Goal: Task Accomplishment & Management: Manage account settings

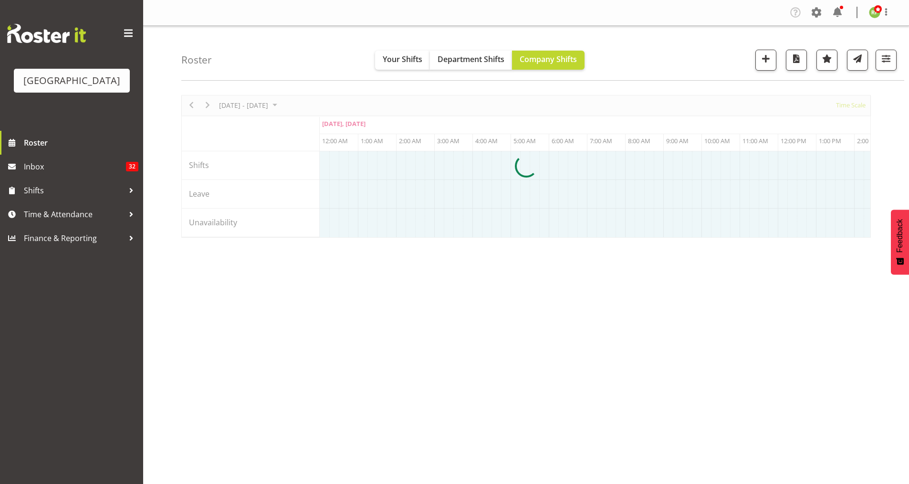
click at [853, 107] on div at bounding box center [526, 166] width 690 height 143
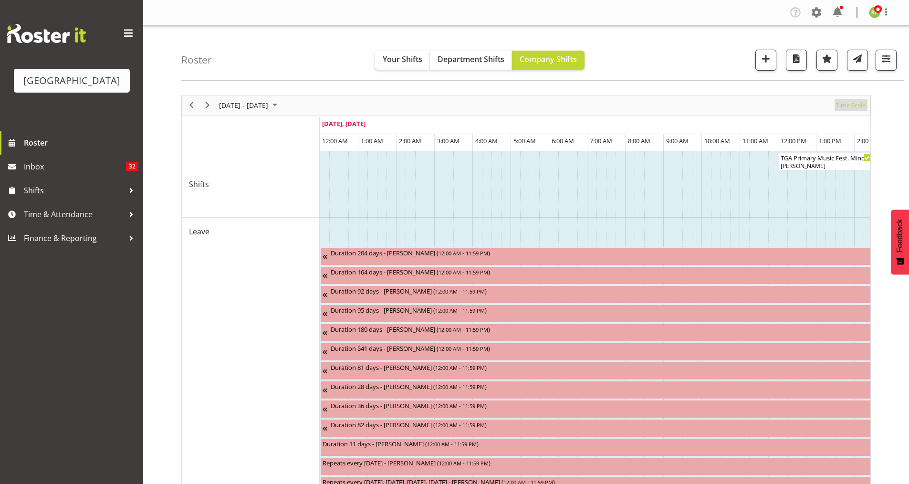
click at [853, 105] on span "Time Scale" at bounding box center [850, 105] width 31 height 12
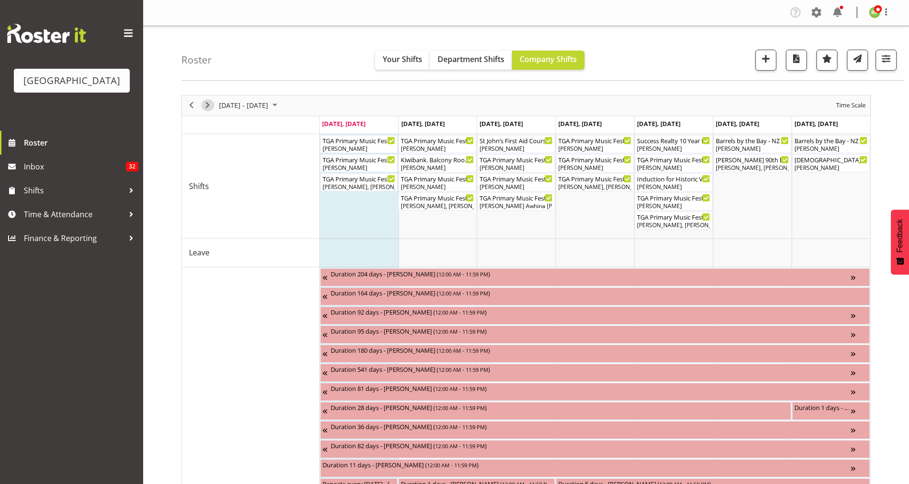
click at [212, 108] on span "Next" at bounding box center [207, 105] width 11 height 12
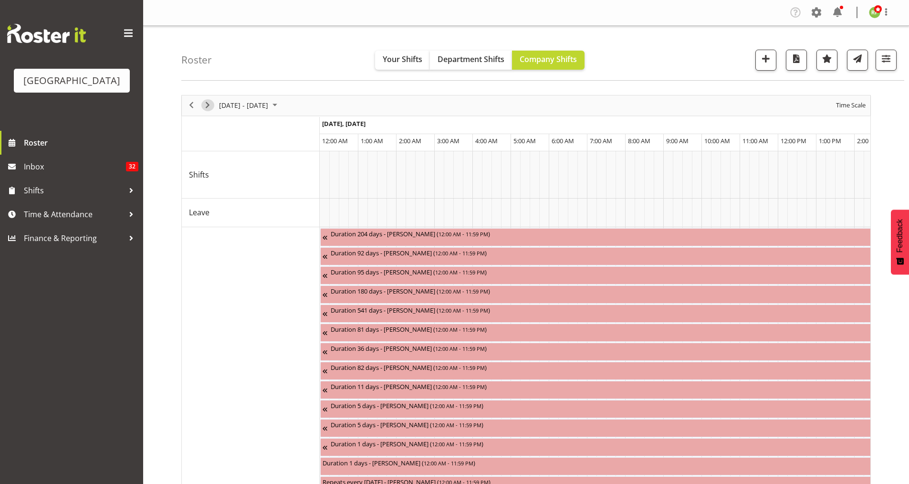
click at [206, 108] on span "Next" at bounding box center [207, 105] width 11 height 12
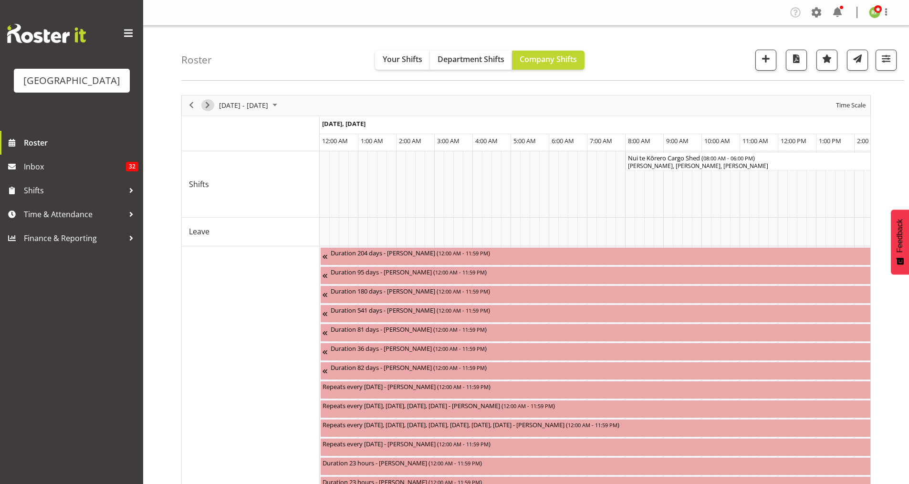
click at [206, 108] on span "Next" at bounding box center [207, 105] width 11 height 12
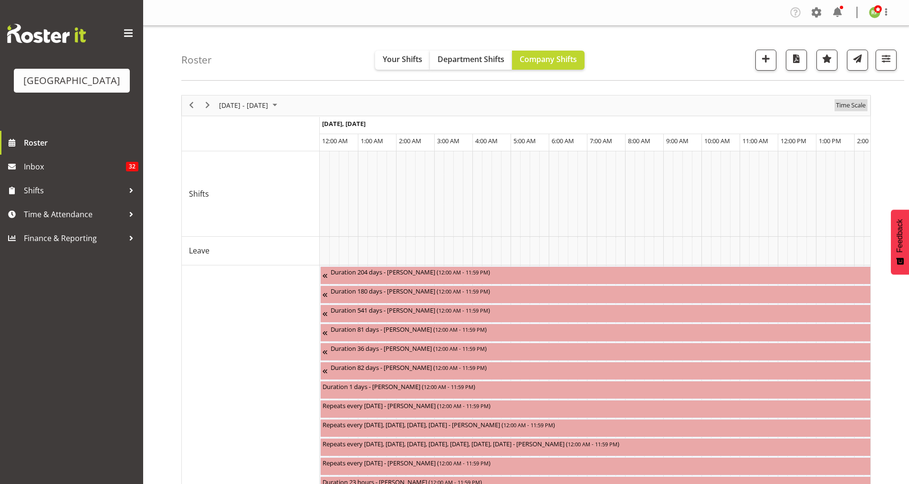
click at [853, 105] on span "Time Scale" at bounding box center [850, 105] width 31 height 12
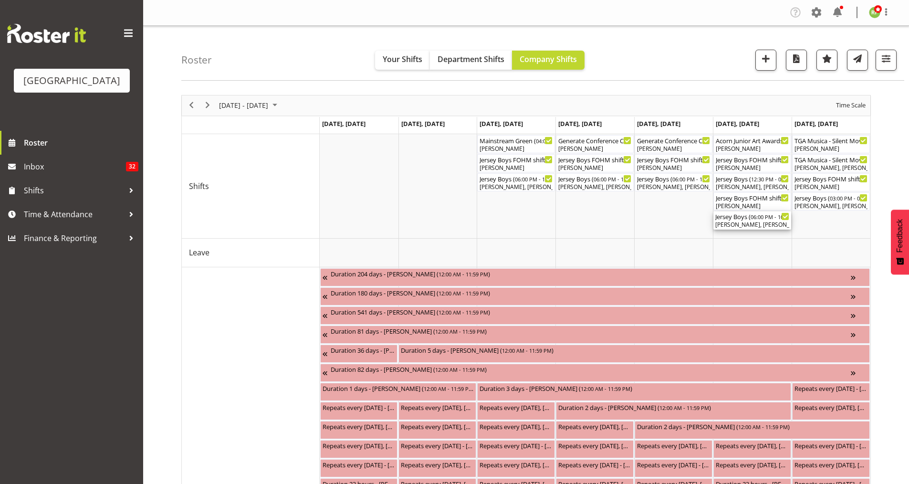
click at [749, 214] on div "Jersey Boys ( 06:00 PM - 10:00 PM )" at bounding box center [752, 216] width 74 height 10
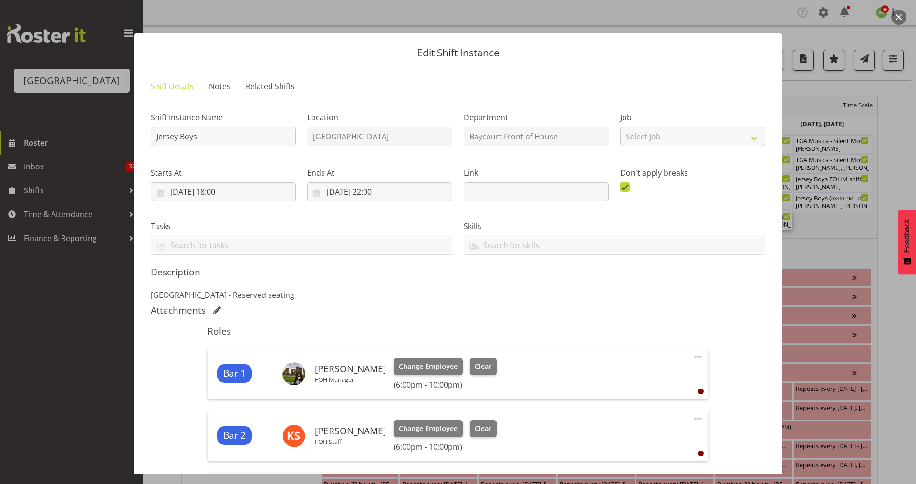
click at [900, 22] on button "button" at bounding box center [898, 17] width 15 height 15
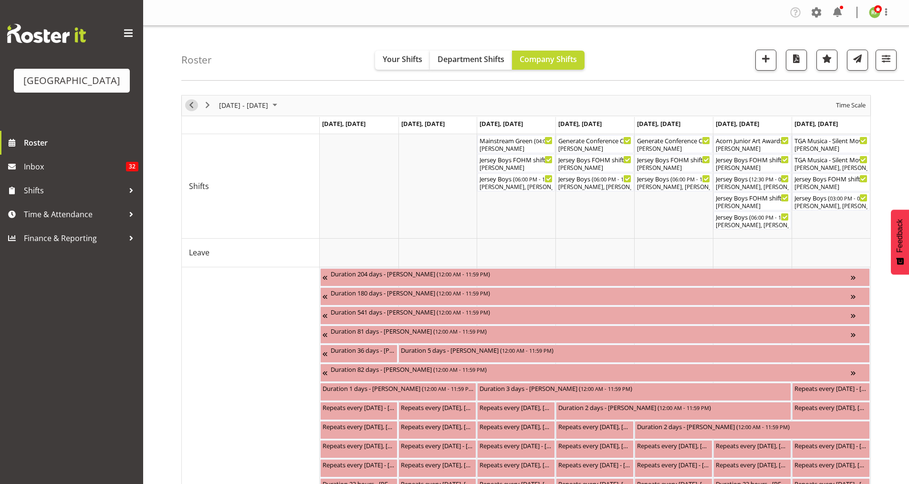
click at [192, 104] on span "Previous" at bounding box center [191, 105] width 11 height 12
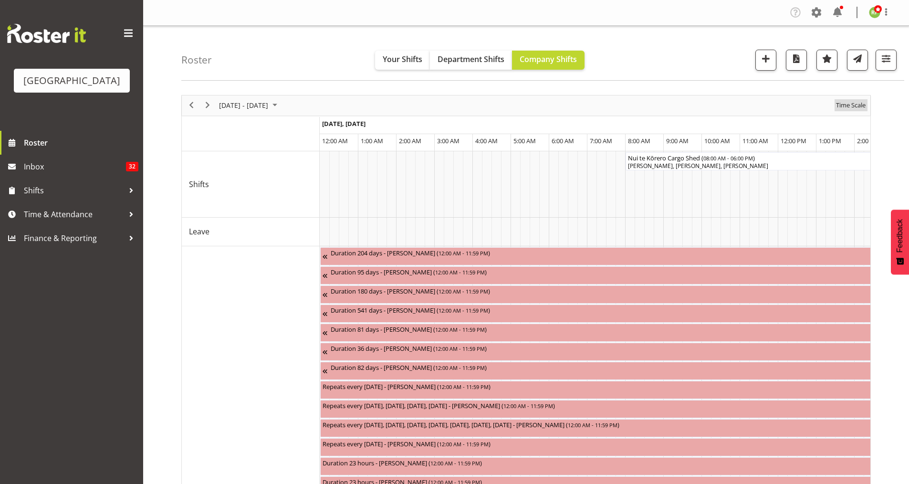
click at [849, 104] on span "Time Scale" at bounding box center [850, 105] width 31 height 12
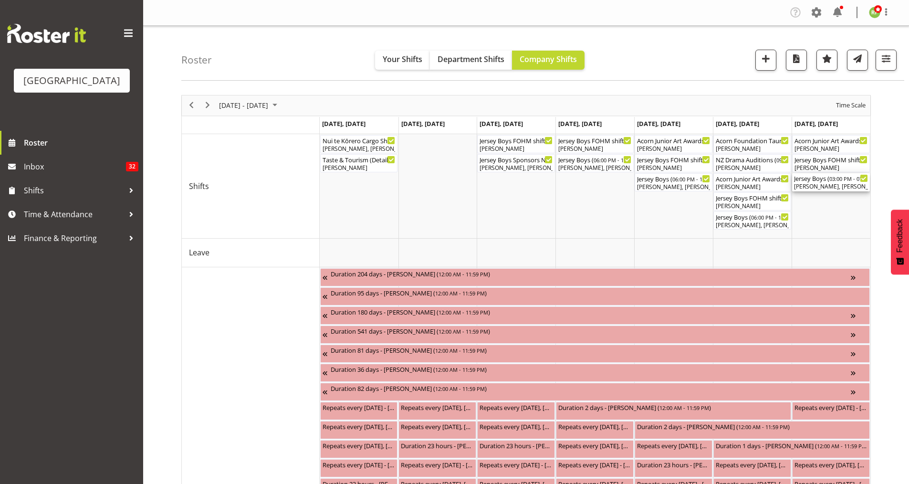
click at [822, 177] on div "Jersey Boys ( 03:00 PM - 07:10 PM )" at bounding box center [831, 178] width 74 height 10
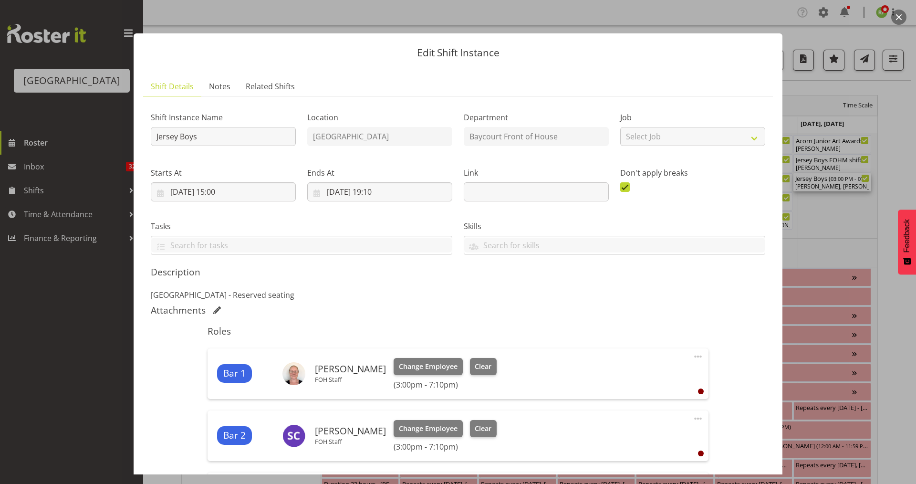
click at [895, 15] on button "button" at bounding box center [898, 17] width 15 height 15
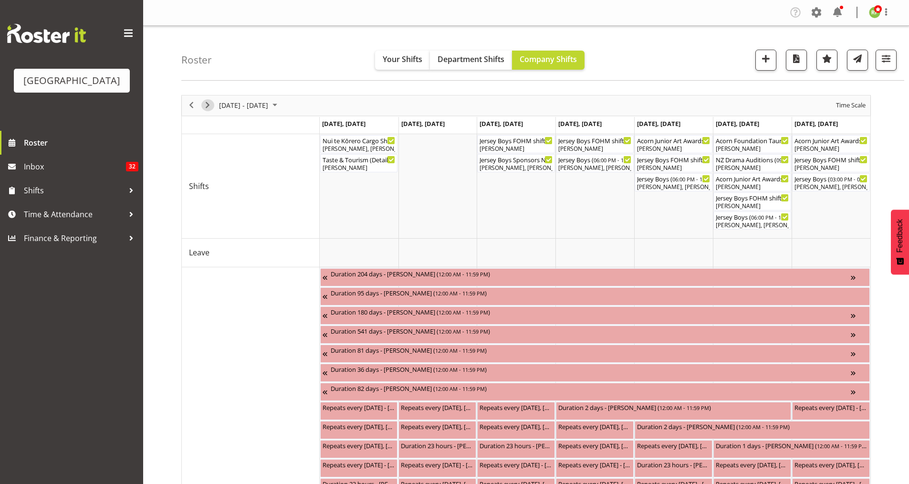
click at [206, 105] on span "Next" at bounding box center [207, 105] width 11 height 12
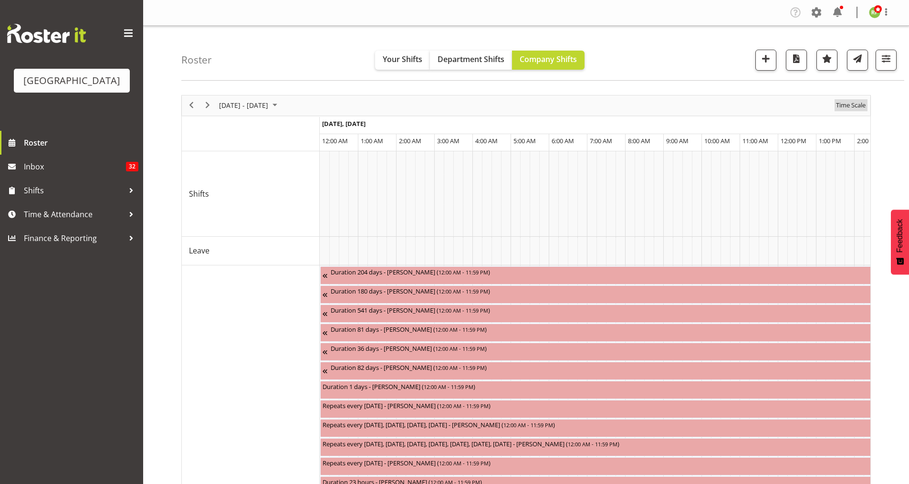
click at [864, 105] on span "Time Scale" at bounding box center [850, 105] width 31 height 12
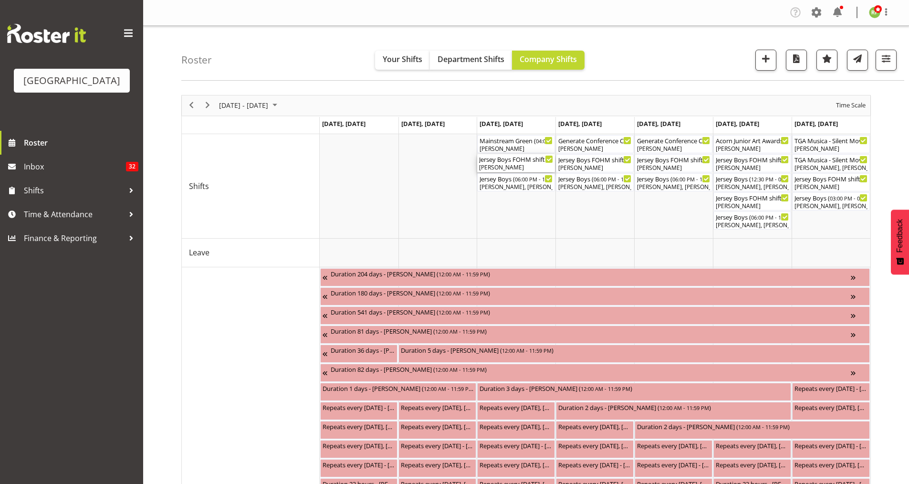
click at [500, 162] on div "Jersey Boys FOHM shift ( 05:15 PM - 10:25 PM )" at bounding box center [516, 159] width 74 height 10
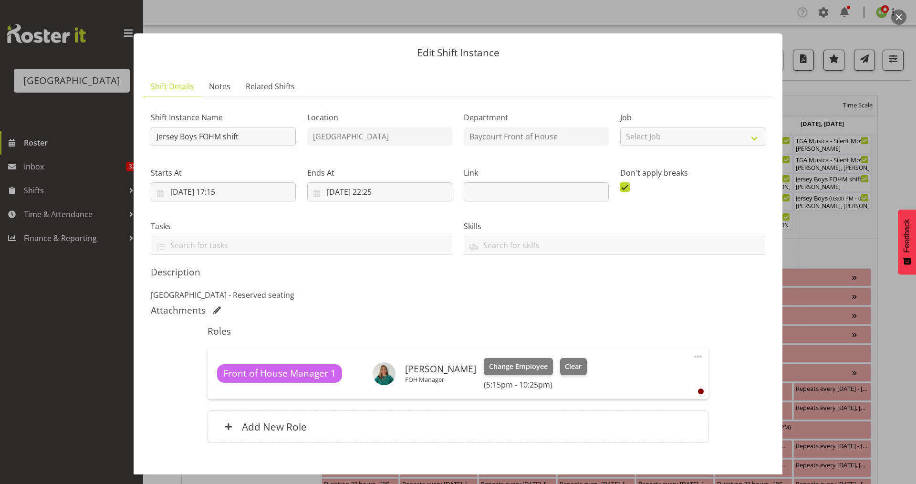
click at [900, 20] on button "button" at bounding box center [898, 17] width 15 height 15
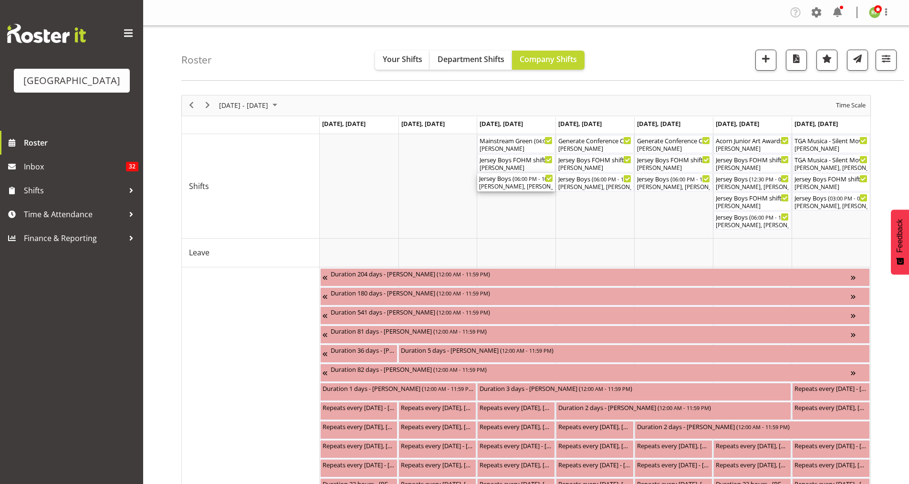
click at [512, 185] on div "[PERSON_NAME], [PERSON_NAME], [PERSON_NAME], [PERSON_NAME], [PERSON_NAME], [PER…" at bounding box center [516, 186] width 74 height 9
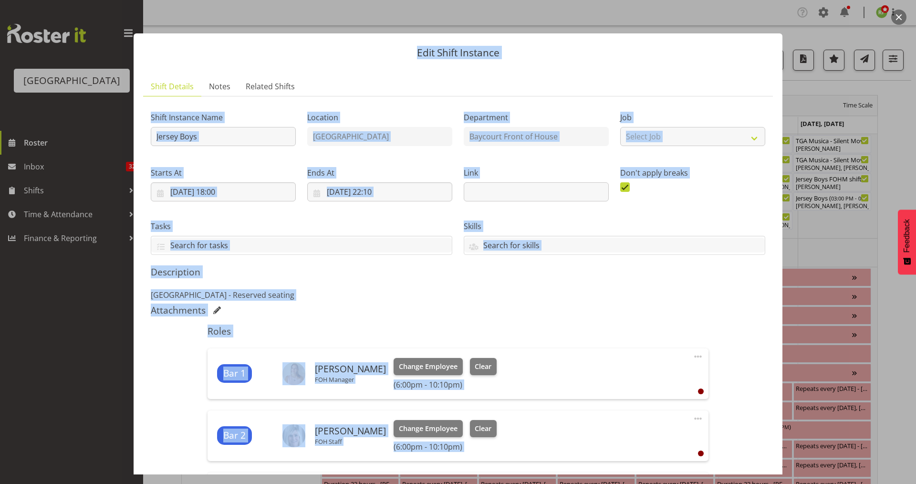
drag, startPoint x: 904, startPoint y: 11, endPoint x: 901, endPoint y: 17, distance: 6.6
click at [901, 16] on div "Edit Shift Instance Shift Details Notes Related Shifts Shift Instance Name Jers…" at bounding box center [458, 242] width 916 height 484
click at [901, 17] on button "button" at bounding box center [898, 17] width 15 height 15
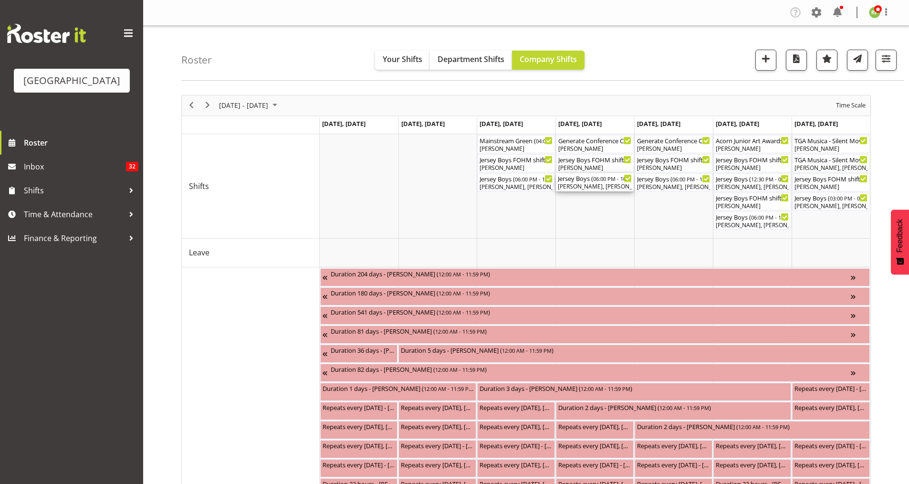
click at [581, 179] on div "Jersey Boys ( 06:00 PM - 10:10 PM )" at bounding box center [595, 178] width 74 height 10
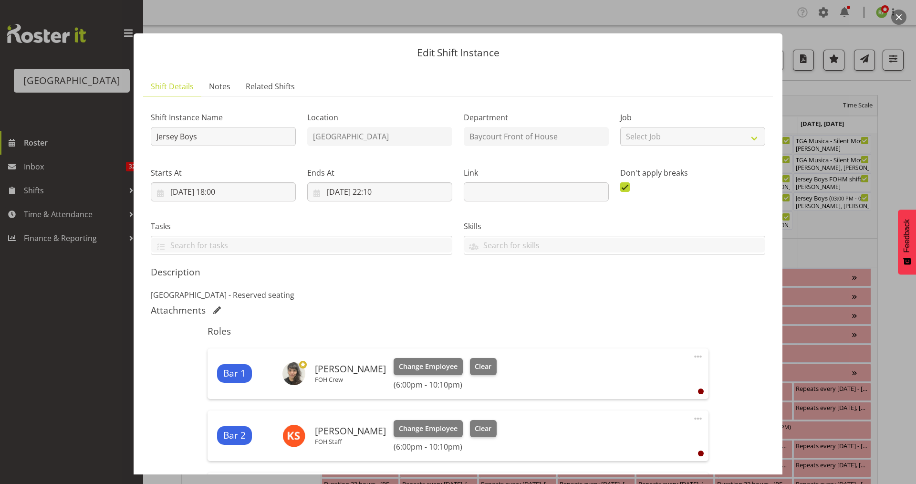
click at [896, 21] on button "button" at bounding box center [898, 17] width 15 height 15
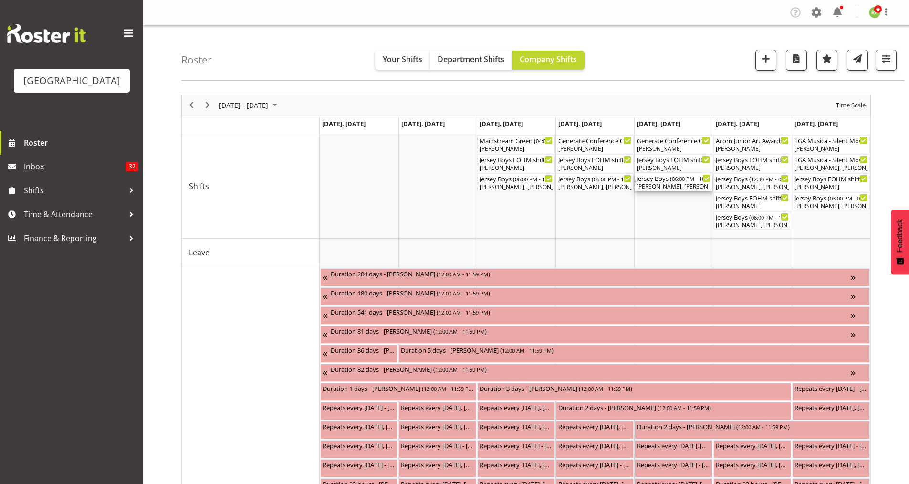
click at [664, 177] on div "Jersey Boys ( 06:00 PM - 10:10 PM )" at bounding box center [674, 178] width 74 height 10
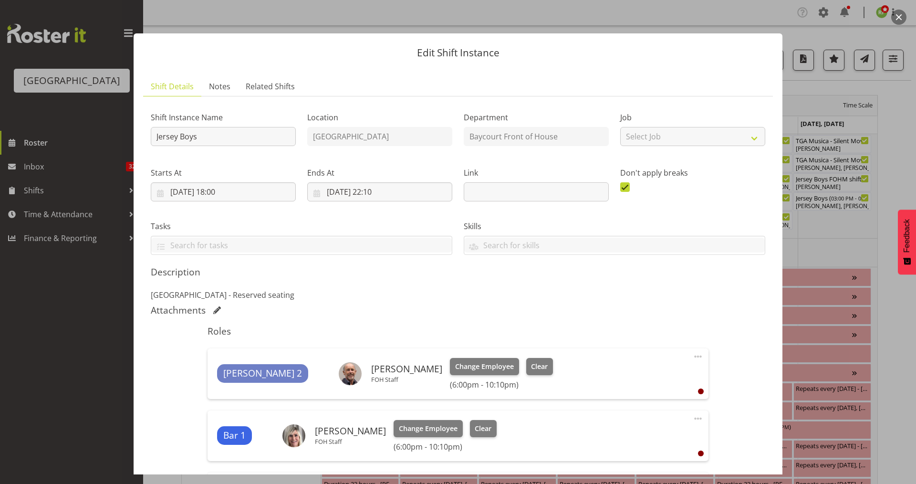
click at [895, 22] on button "button" at bounding box center [898, 17] width 15 height 15
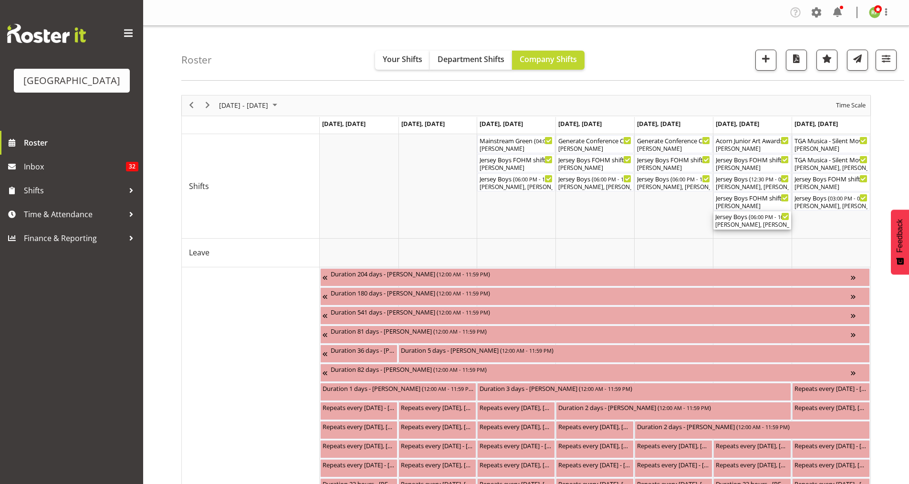
click at [754, 218] on span "06:00 PM - 10:00 PM" at bounding box center [776, 217] width 50 height 8
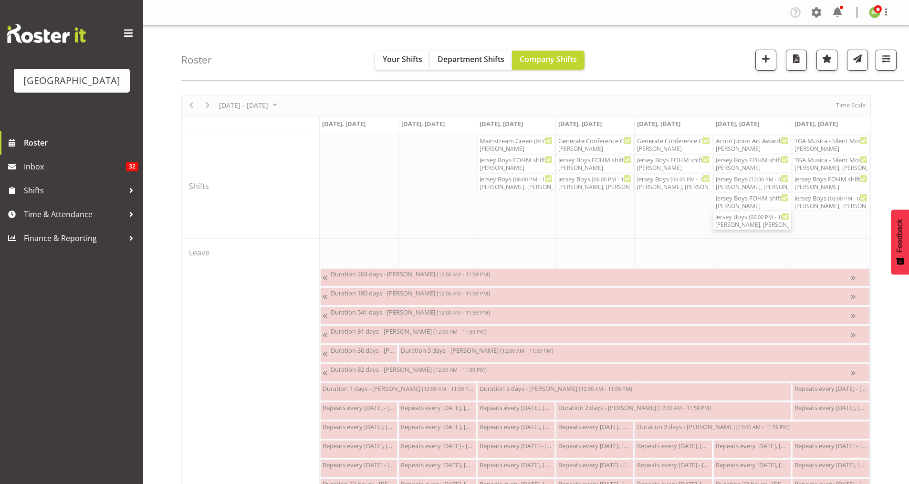
select select "8"
select select "2025"
select select "22"
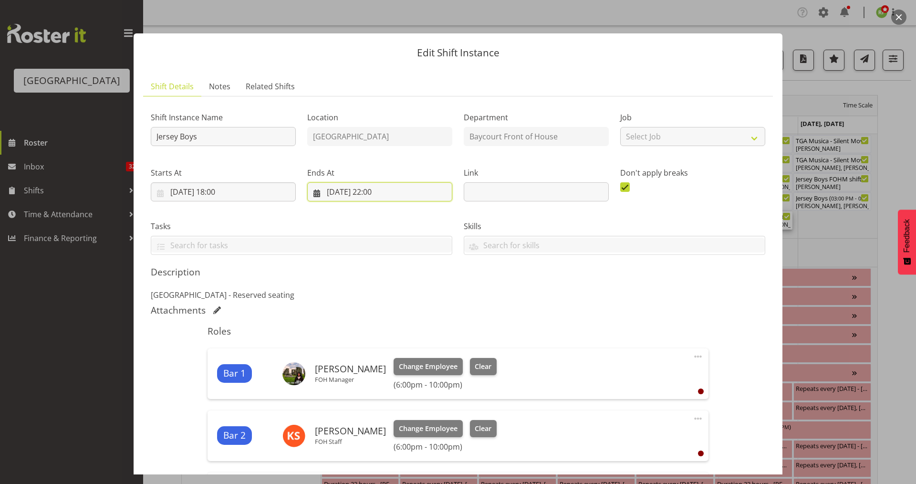
click at [372, 193] on input "[DATE] 22:00" at bounding box center [379, 191] width 145 height 19
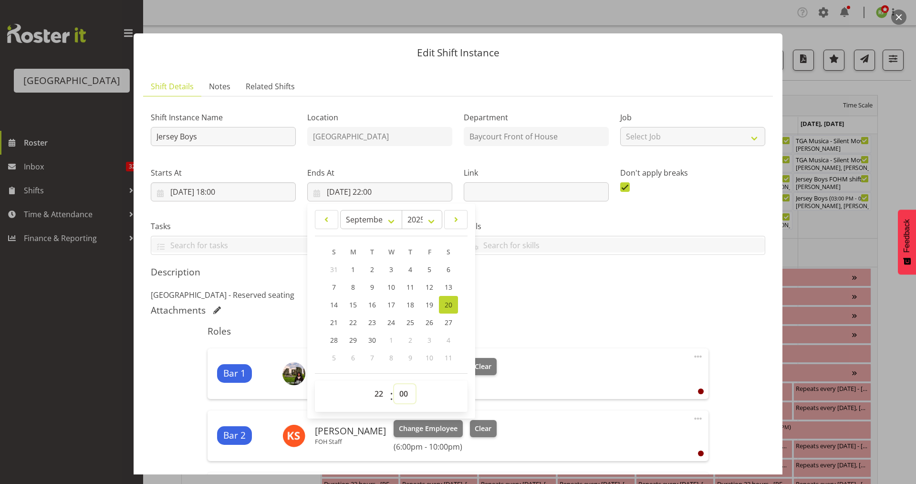
drag, startPoint x: 402, startPoint y: 389, endPoint x: 405, endPoint y: 385, distance: 4.9
click at [402, 389] on select "00 01 02 03 04 05 06 07 08 09 10 11 12 13 14 15 16 17 18 19 20 21 22 23 24 25 2…" at bounding box center [404, 393] width 21 height 19
select select "10"
click at [394, 384] on select "00 01 02 03 04 05 06 07 08 09 10 11 12 13 14 15 16 17 18 19 20 21 22 23 24 25 2…" at bounding box center [404, 393] width 21 height 19
type input "[DATE] 22:10"
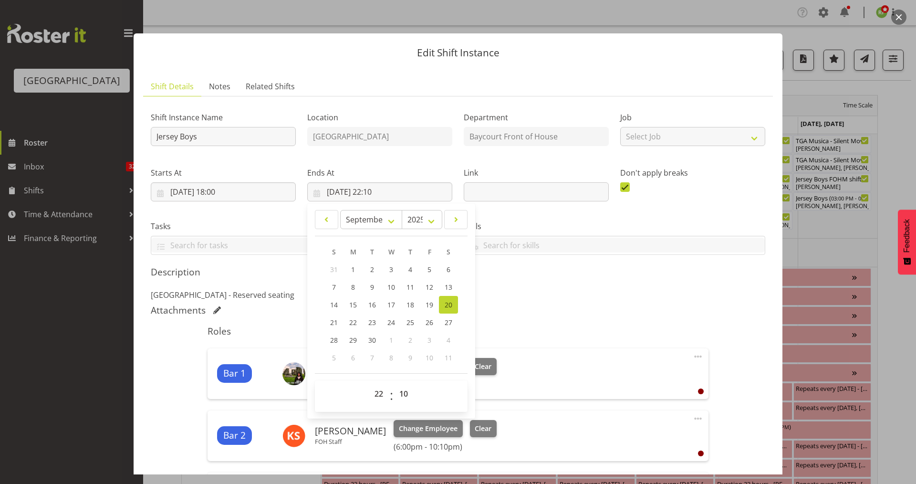
click at [553, 265] on div "Shift Instance Name Jersey Boys Location [GEOGRAPHIC_DATA] Department Baycourt …" at bounding box center [458, 465] width 615 height 723
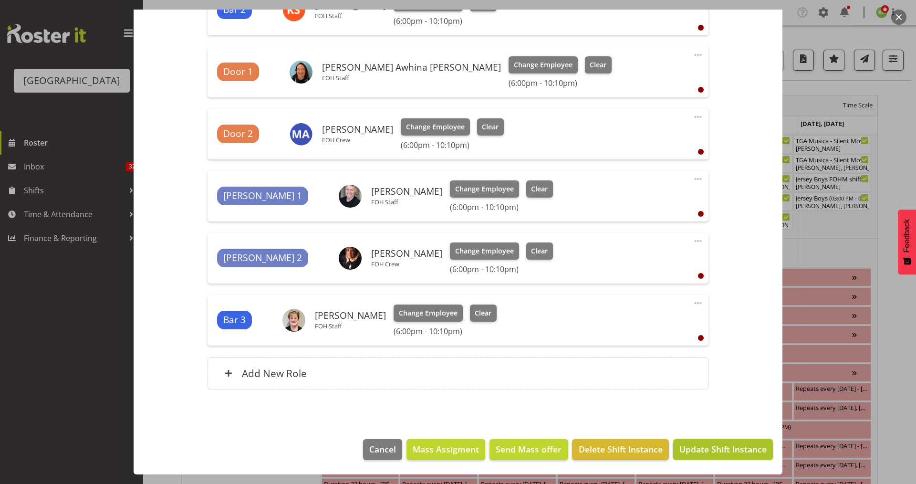
click at [720, 449] on span "Update Shift Instance" at bounding box center [723, 449] width 87 height 12
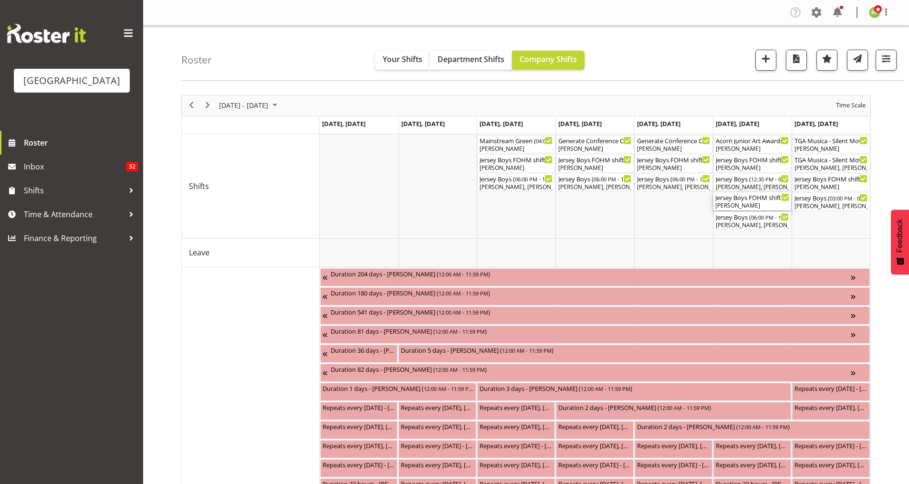
click at [735, 199] on div "Jersey Boys FOHM shift ( 05:15 PM - 10:25 PM )" at bounding box center [752, 197] width 74 height 10
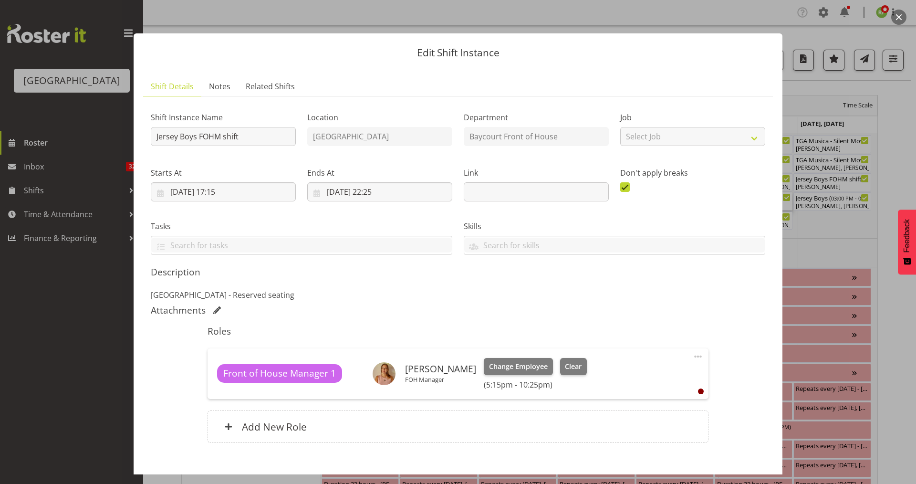
click at [900, 19] on button "button" at bounding box center [898, 17] width 15 height 15
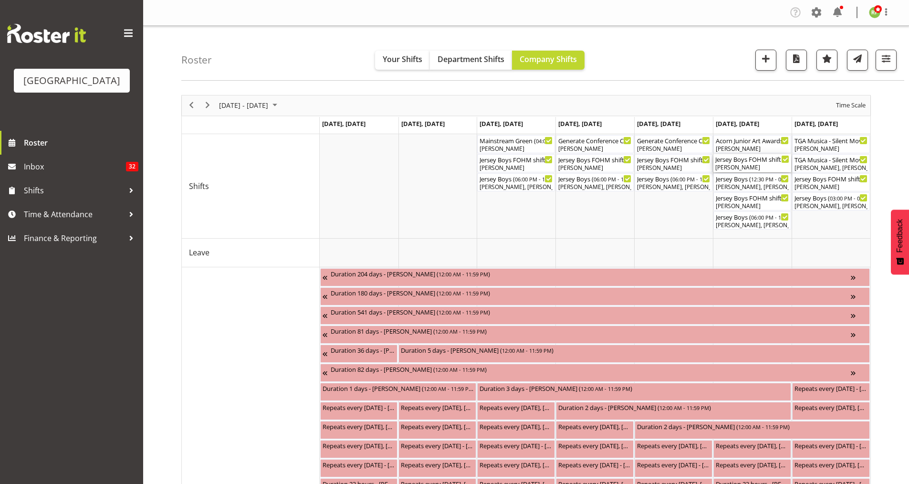
click at [751, 165] on div "[PERSON_NAME]" at bounding box center [752, 167] width 74 height 9
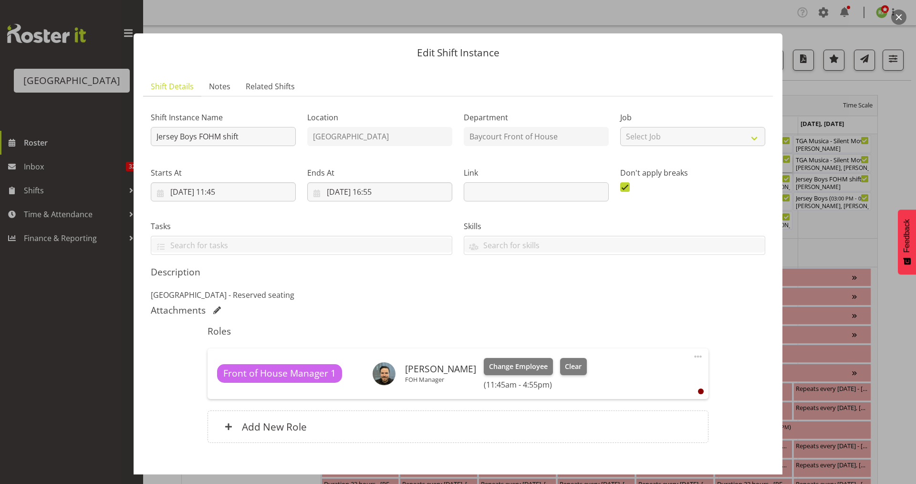
click at [896, 18] on button "button" at bounding box center [898, 17] width 15 height 15
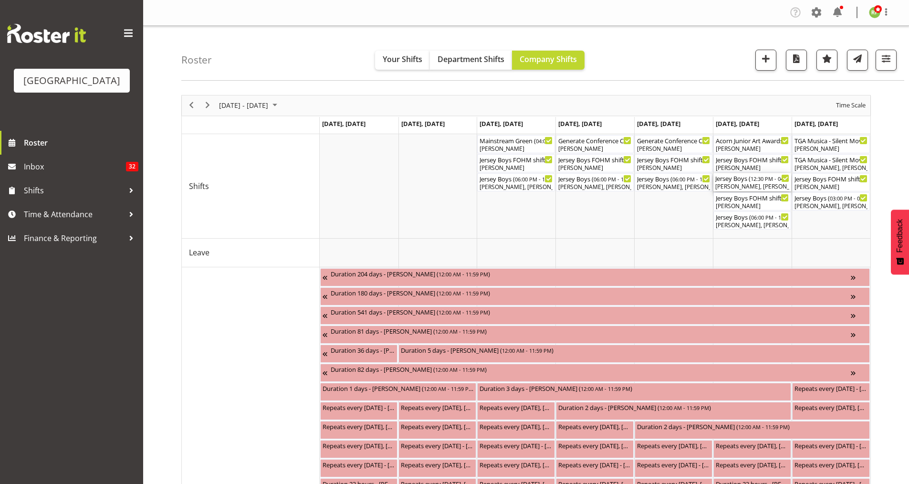
click at [744, 186] on div "[PERSON_NAME], [PERSON_NAME], [PERSON_NAME], [PERSON_NAME], [PERSON_NAME], [PER…" at bounding box center [752, 186] width 74 height 9
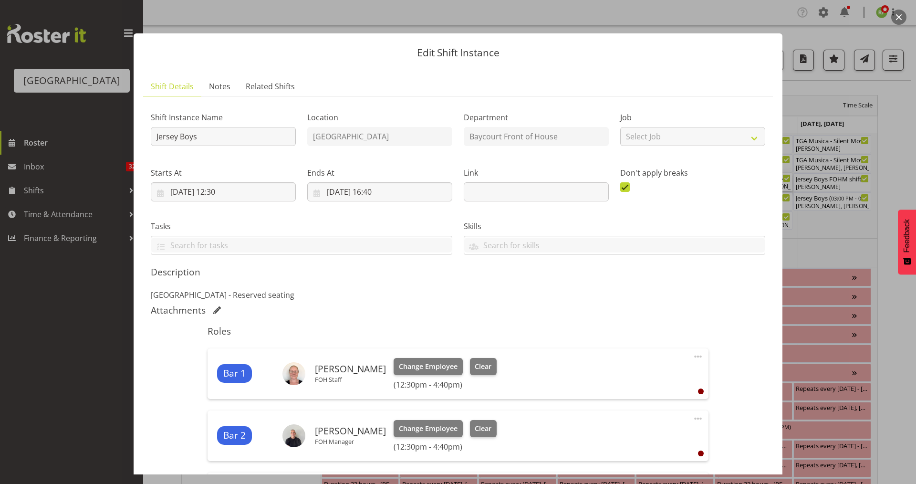
click at [898, 16] on button "button" at bounding box center [898, 17] width 15 height 15
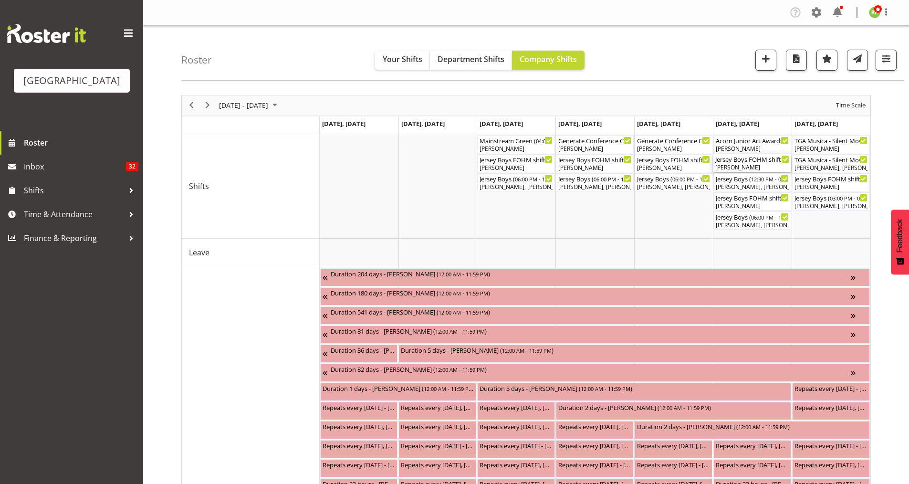
click at [762, 166] on div "[PERSON_NAME]" at bounding box center [752, 167] width 74 height 9
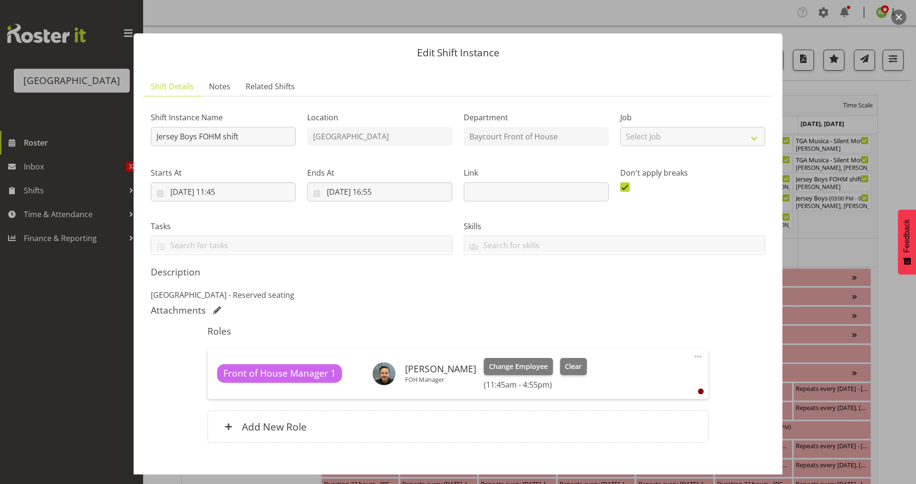
click at [904, 17] on button "button" at bounding box center [898, 17] width 15 height 15
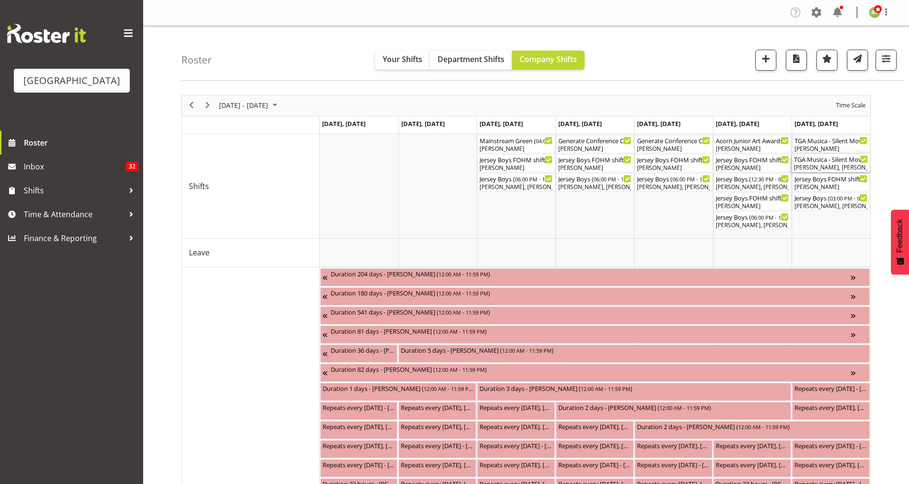
click at [822, 164] on div "[PERSON_NAME], [PERSON_NAME], [PERSON_NAME], [PERSON_NAME]" at bounding box center [831, 167] width 74 height 9
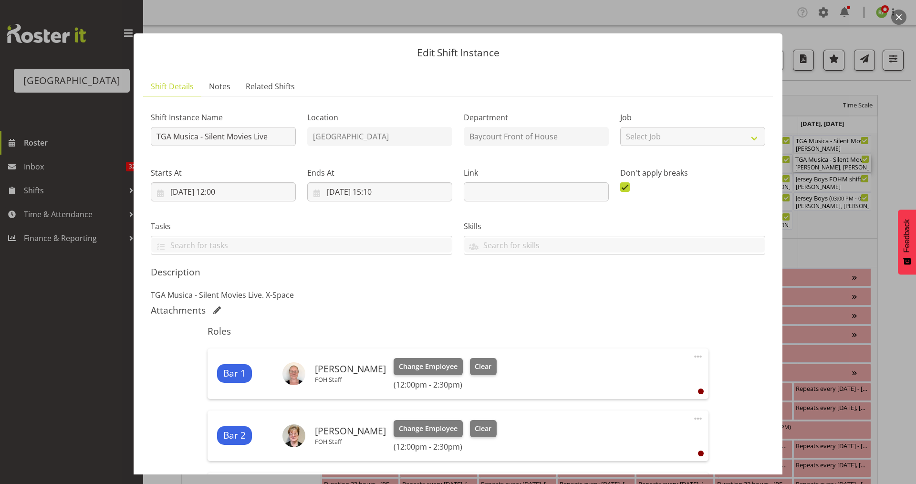
click at [897, 18] on button "button" at bounding box center [898, 17] width 15 height 15
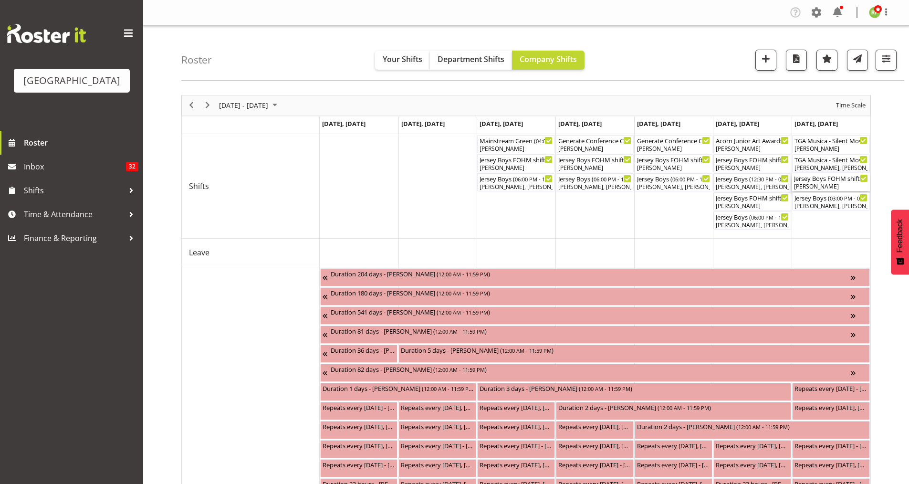
click at [826, 182] on div "[PERSON_NAME]" at bounding box center [831, 186] width 74 height 9
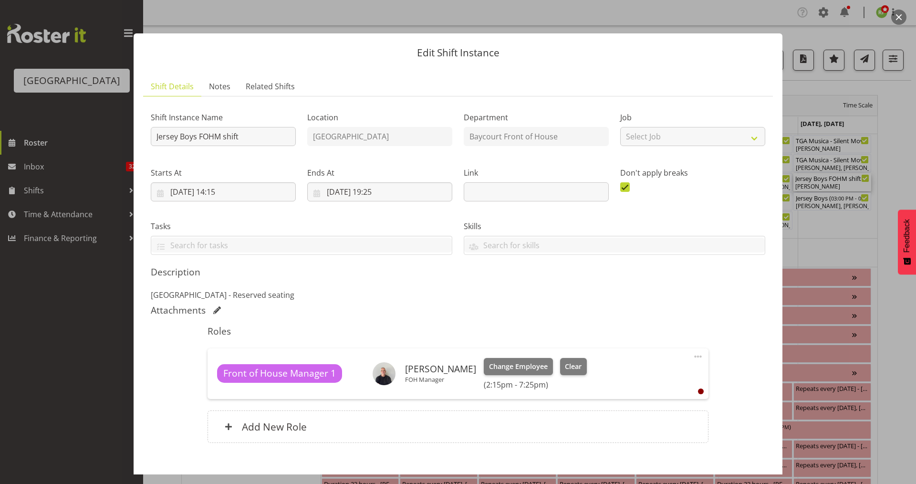
click at [902, 18] on button "button" at bounding box center [898, 17] width 15 height 15
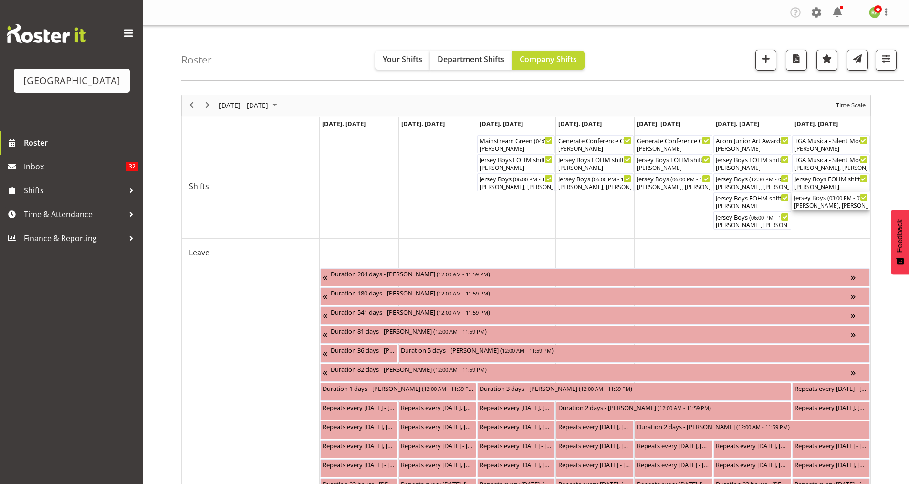
click at [830, 200] on div "Jersey Boys ( 03:00 PM - 07:10 PM )" at bounding box center [831, 197] width 74 height 10
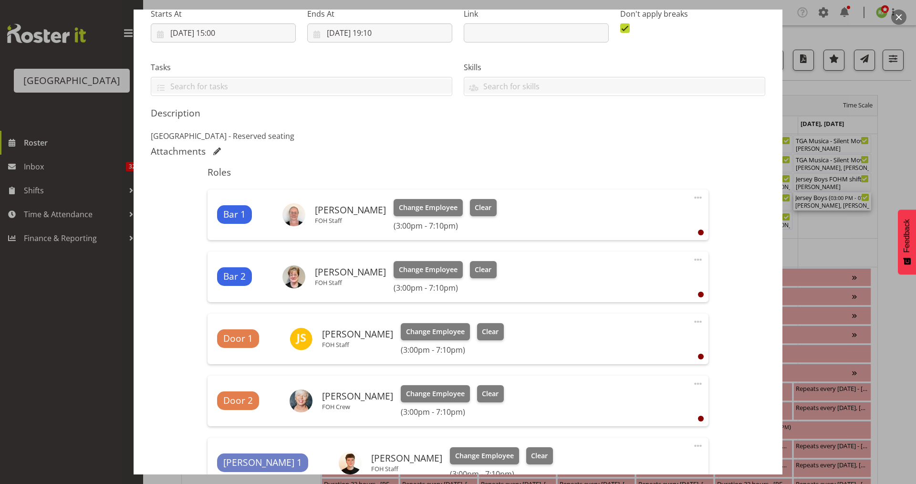
scroll to position [0, 0]
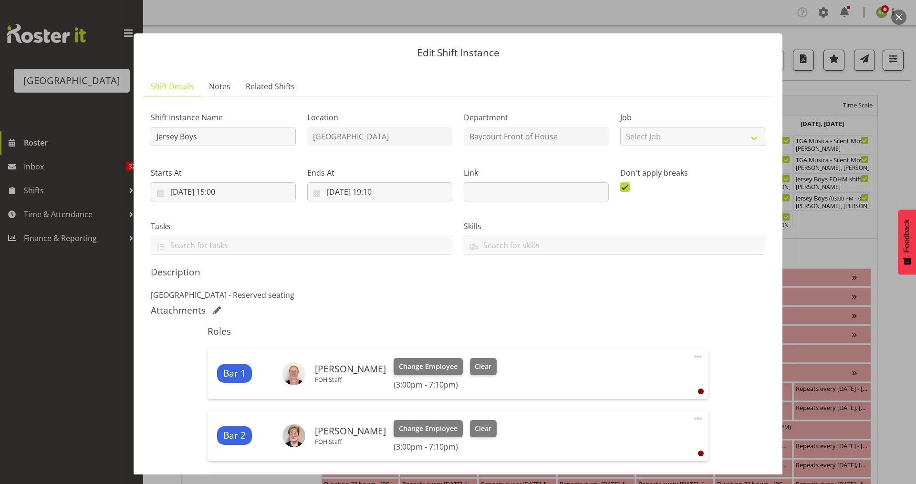
click at [898, 17] on button "button" at bounding box center [898, 17] width 15 height 15
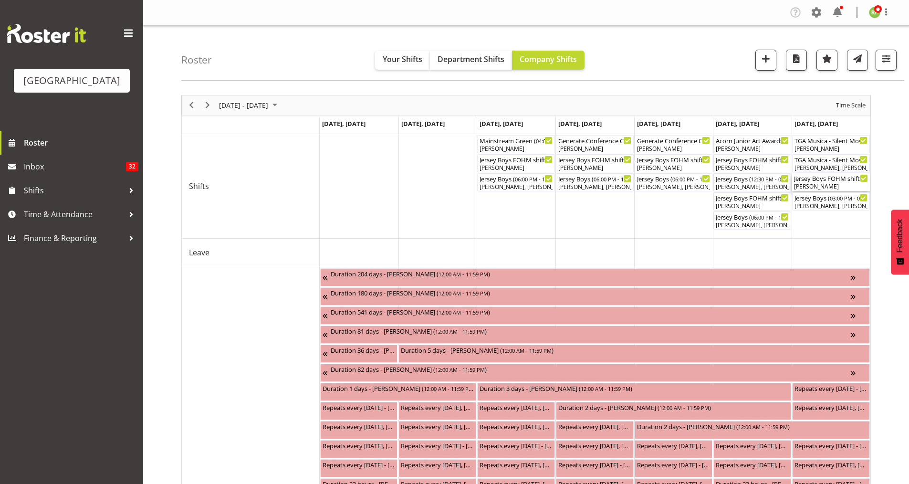
click at [813, 185] on div "[PERSON_NAME]" at bounding box center [831, 186] width 74 height 9
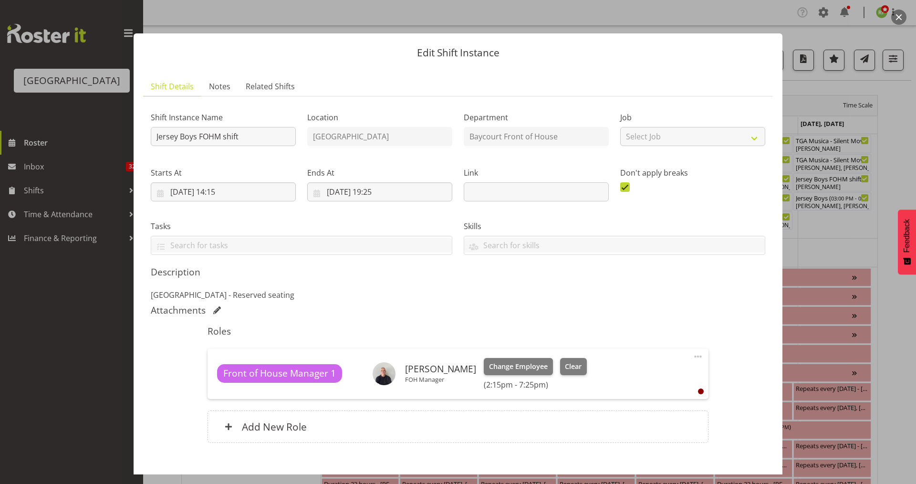
click at [904, 19] on button "button" at bounding box center [898, 17] width 15 height 15
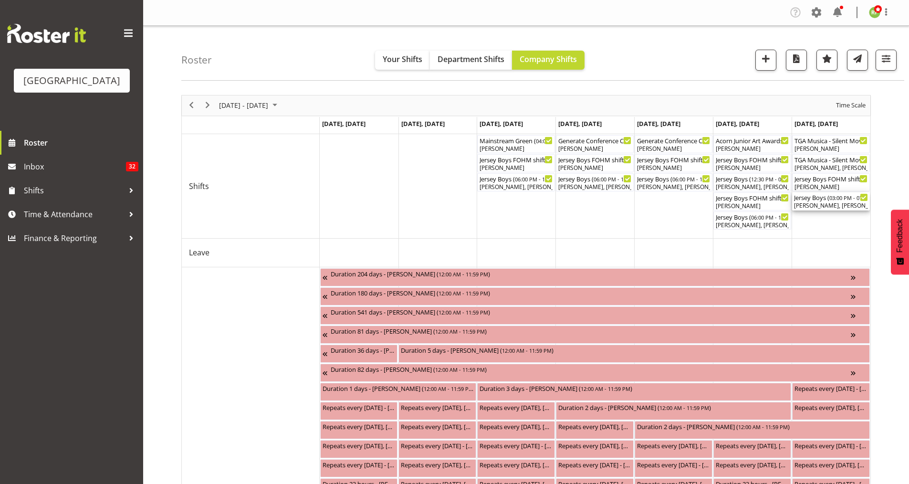
click at [821, 206] on div "[PERSON_NAME], [PERSON_NAME], [PERSON_NAME], [PERSON_NAME], [PERSON_NAME], [PER…" at bounding box center [831, 205] width 74 height 9
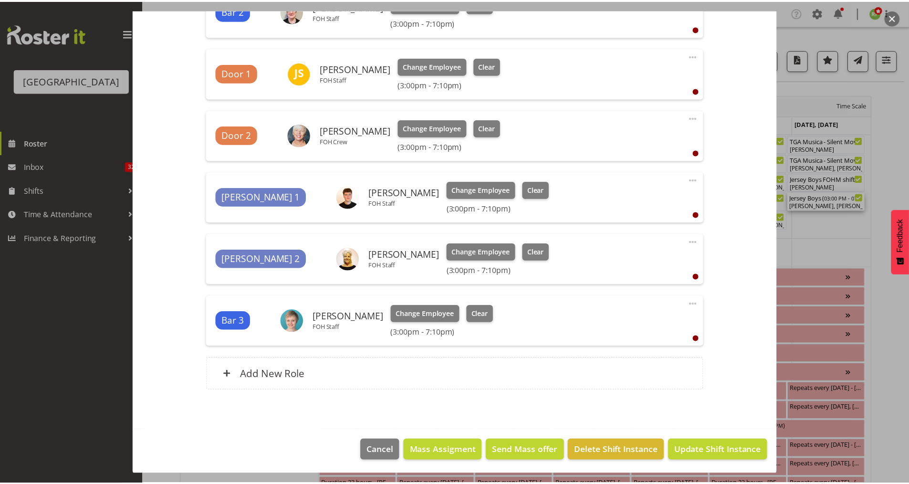
scroll to position [426, 0]
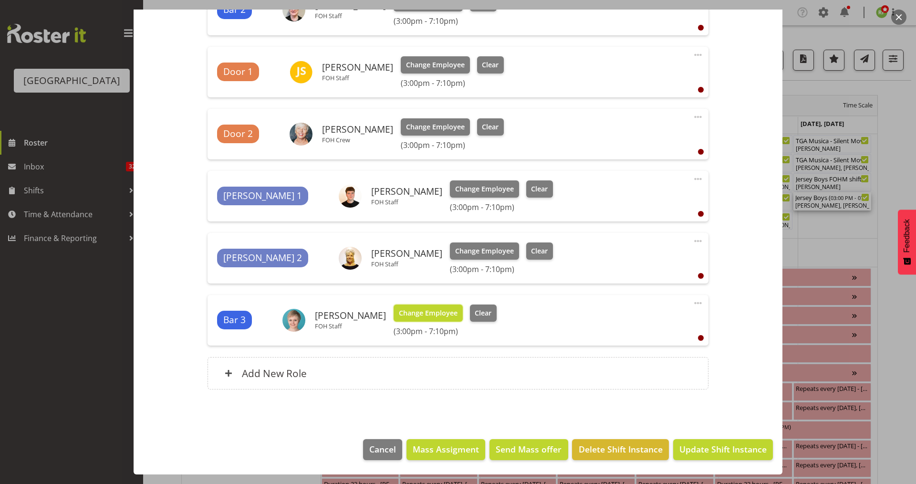
click at [427, 315] on span "Change Employee" at bounding box center [428, 313] width 59 height 10
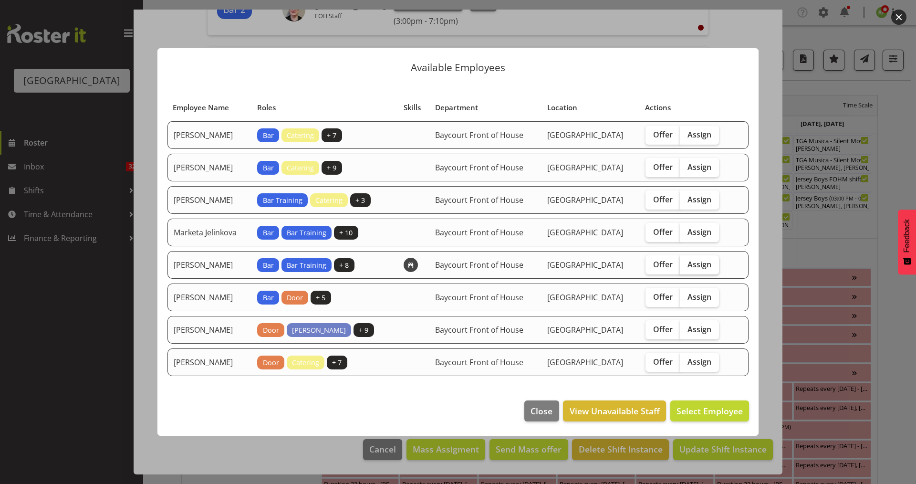
click at [712, 265] on span "Assign" at bounding box center [700, 265] width 24 height 10
click at [686, 265] on input "Assign" at bounding box center [683, 264] width 6 height 6
checkbox input "true"
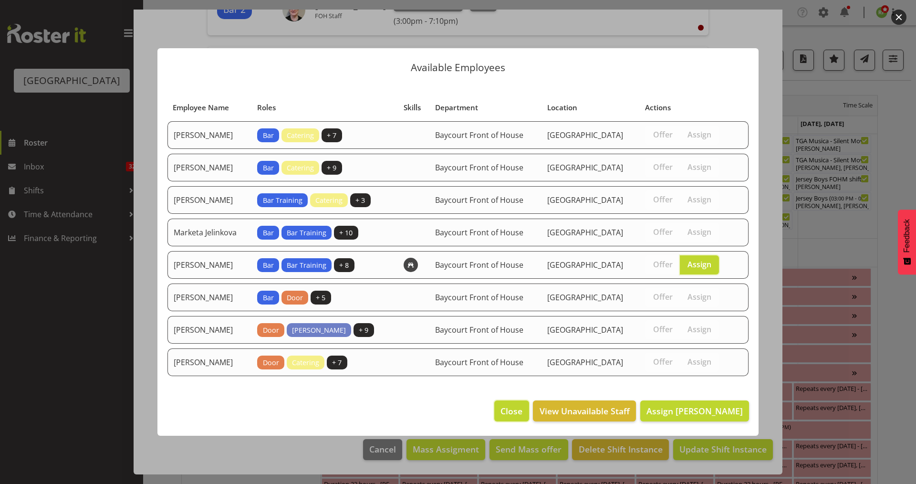
click at [523, 417] on span "Close" at bounding box center [512, 411] width 22 height 12
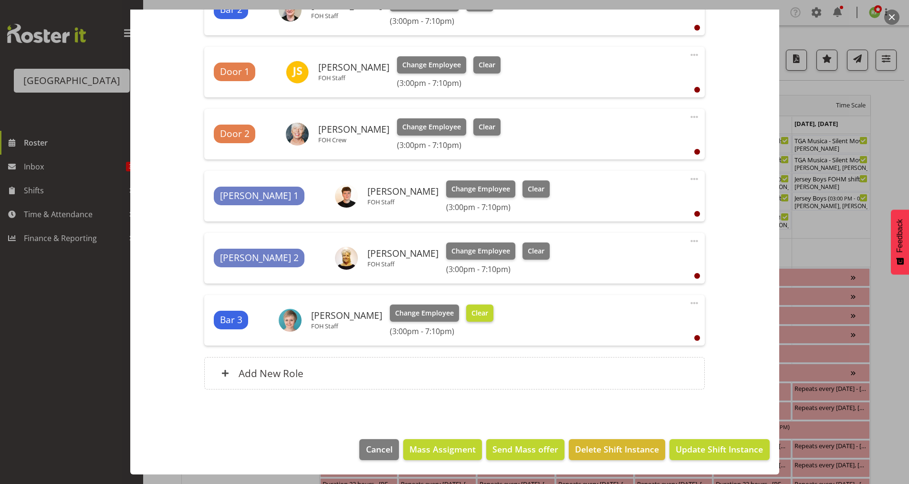
drag, startPoint x: 485, startPoint y: 305, endPoint x: 482, endPoint y: 313, distance: 8.0
click at [484, 306] on div "Bar 3 [PERSON_NAME] FOH Staff Change Employee Clear (3:00pm - 7:10pm)" at bounding box center [455, 319] width 482 height 31
click at [478, 315] on span "Clear" at bounding box center [480, 313] width 17 height 10
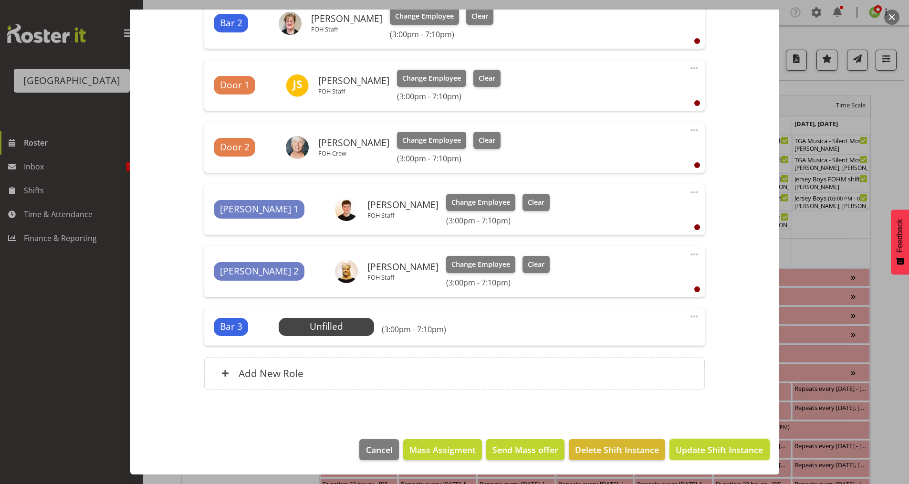
click at [712, 452] on span "Update Shift Instance" at bounding box center [719, 449] width 87 height 12
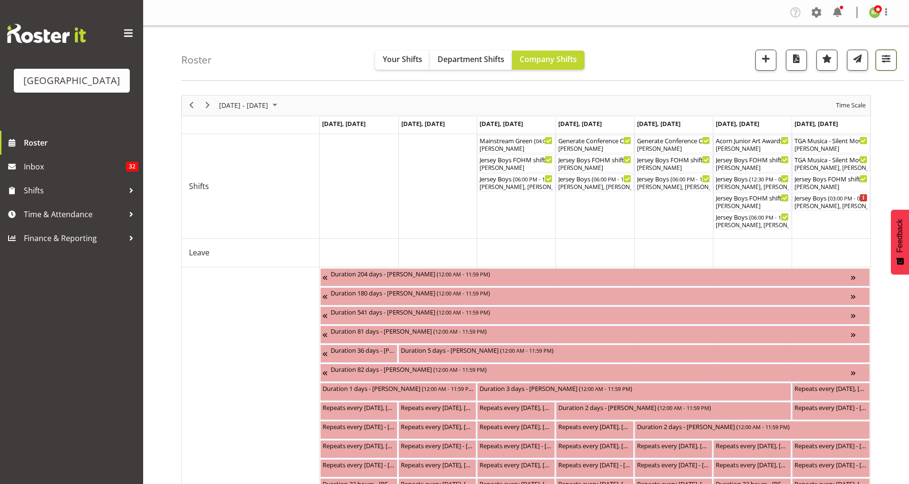
click at [892, 58] on span "button" at bounding box center [886, 58] width 12 height 12
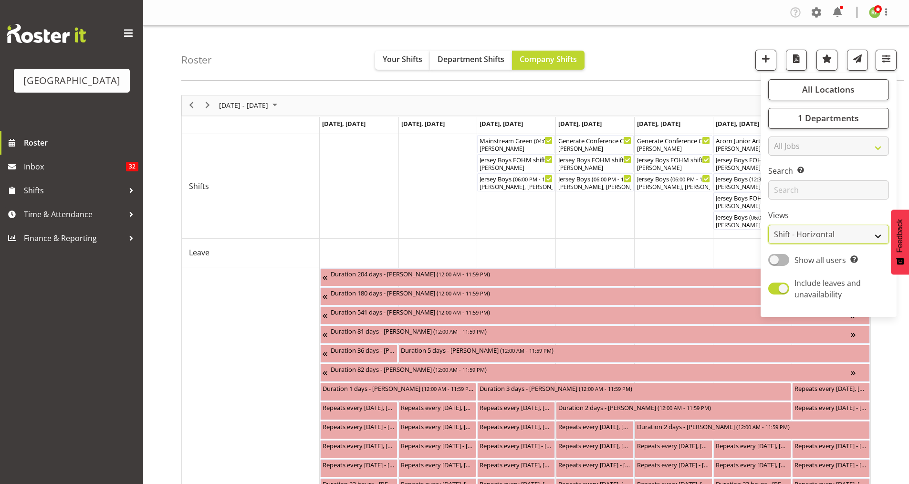
click at [807, 230] on select "Staff Role Shift - Horizontal Shift - Vertical Staff - Location" at bounding box center [828, 234] width 121 height 19
select select "staff"
click at [768, 225] on select "Staff Role Shift - Horizontal Shift - Vertical Staff - Location" at bounding box center [828, 234] width 121 height 19
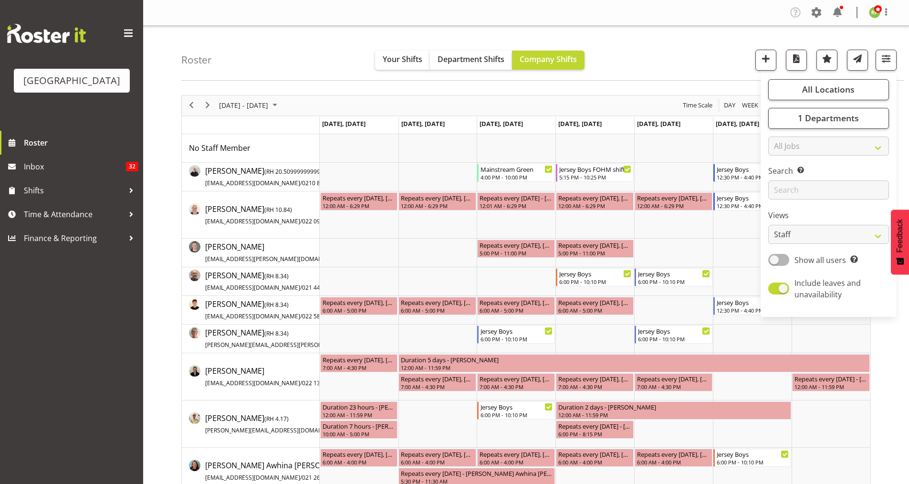
click at [701, 56] on div "Roster Your Shifts Department Shifts Company Shifts All Locations [GEOGRAPHIC_D…" at bounding box center [542, 53] width 723 height 55
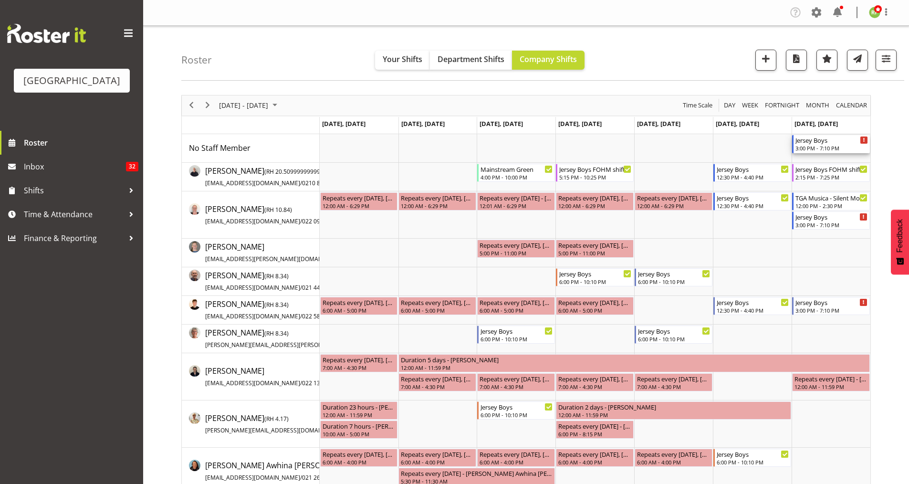
click at [828, 149] on div "3:00 PM - 7:10 PM" at bounding box center [832, 148] width 73 height 8
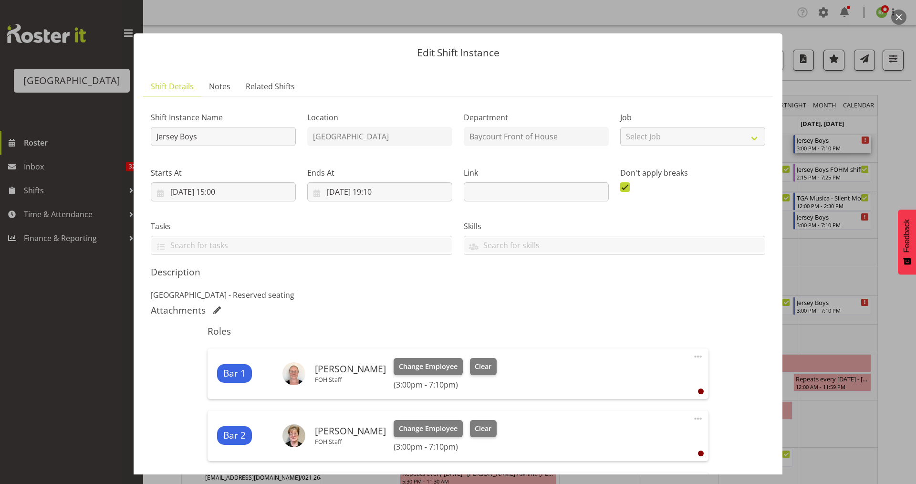
scroll to position [412, 0]
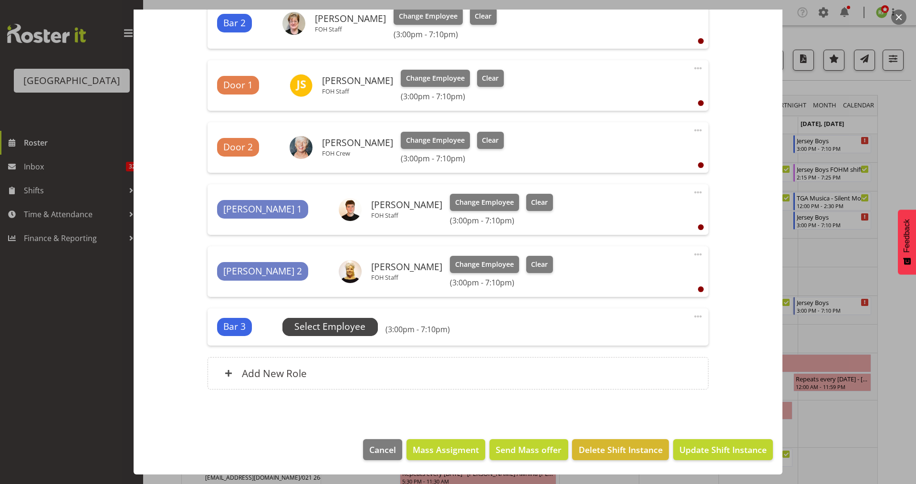
click at [329, 327] on span "Select Employee" at bounding box center [329, 327] width 71 height 14
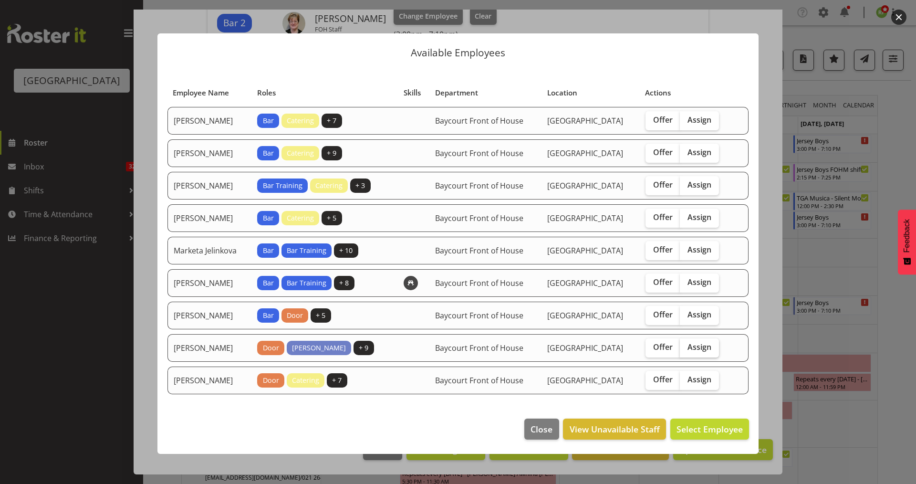
click at [703, 352] on span "Assign" at bounding box center [700, 347] width 24 height 10
click at [686, 350] on input "Assign" at bounding box center [683, 347] width 6 height 6
checkbox input "true"
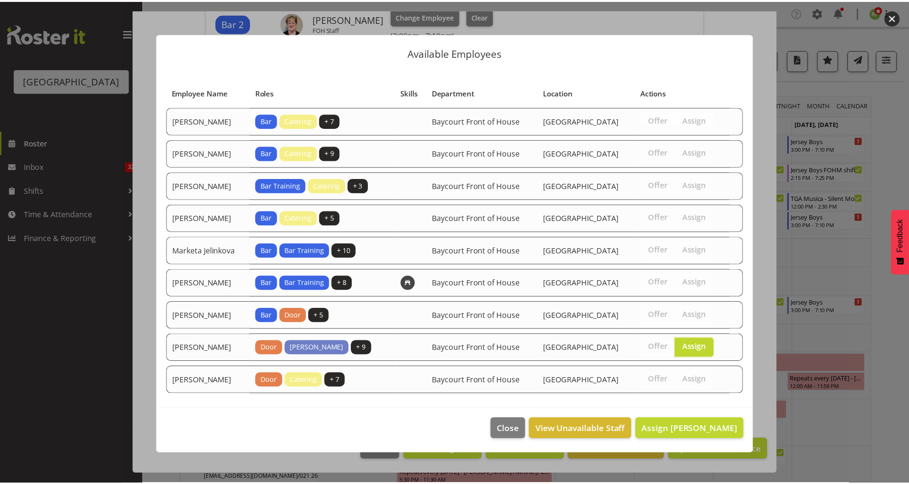
scroll to position [14, 0]
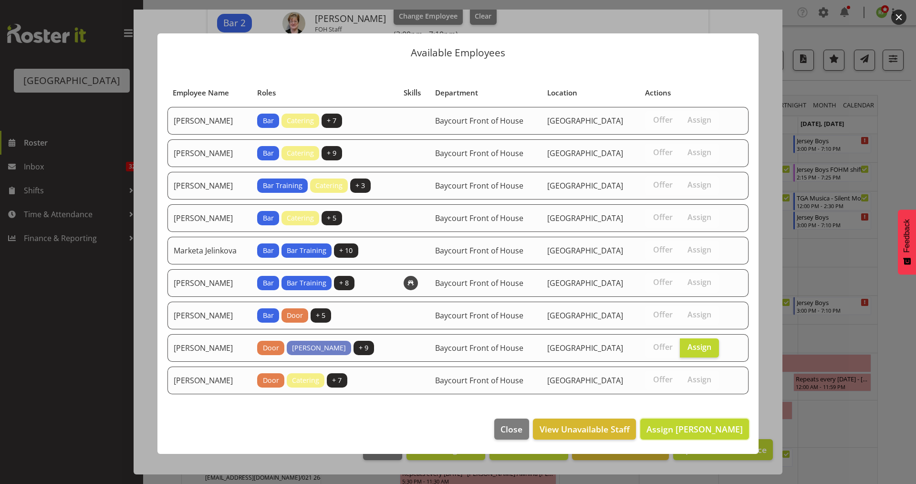
drag, startPoint x: 703, startPoint y: 440, endPoint x: 706, endPoint y: 444, distance: 4.9
click at [703, 439] on button "Assign [PERSON_NAME]" at bounding box center [694, 429] width 109 height 21
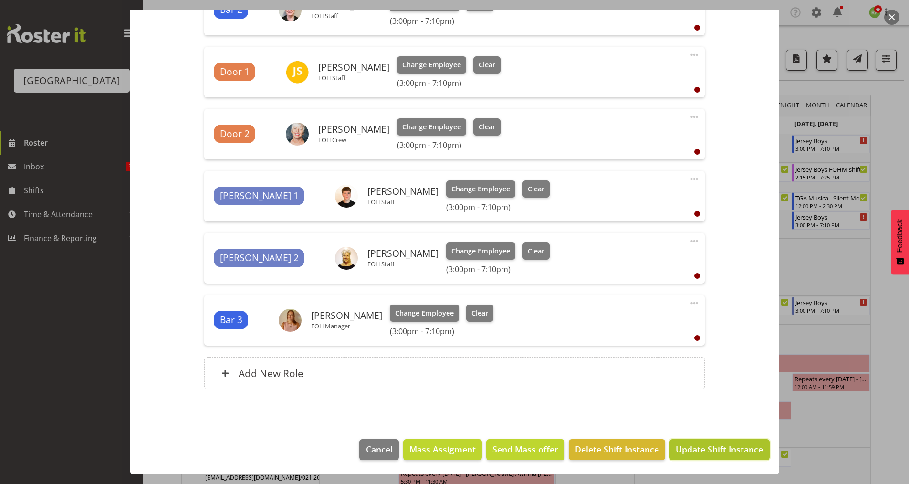
click at [718, 450] on span "Update Shift Instance" at bounding box center [719, 449] width 87 height 12
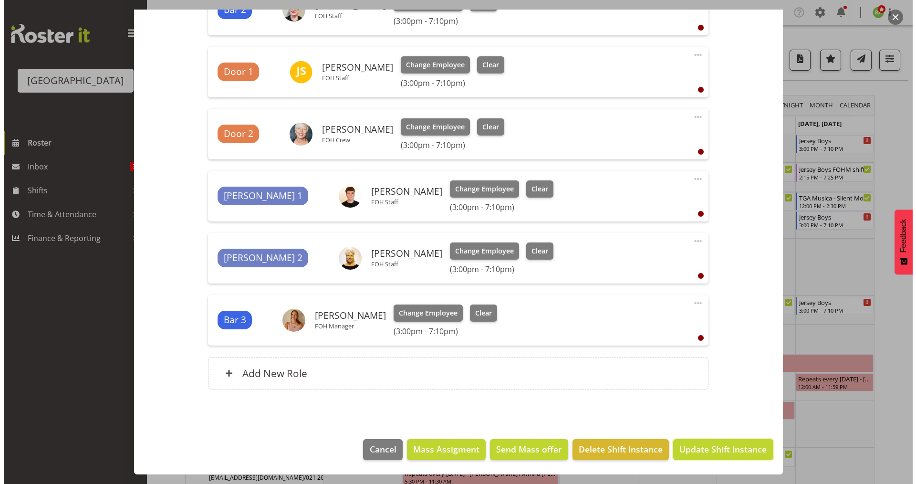
scroll to position [388, 0]
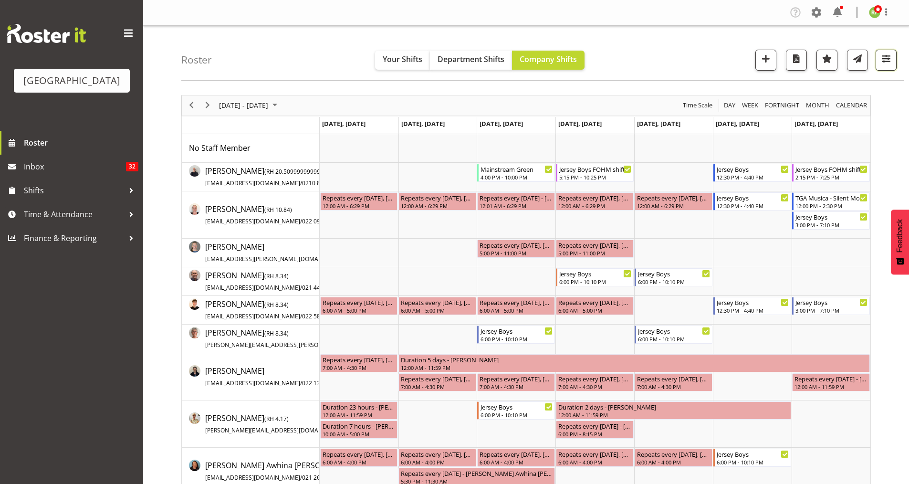
click at [891, 57] on span "button" at bounding box center [886, 58] width 12 height 12
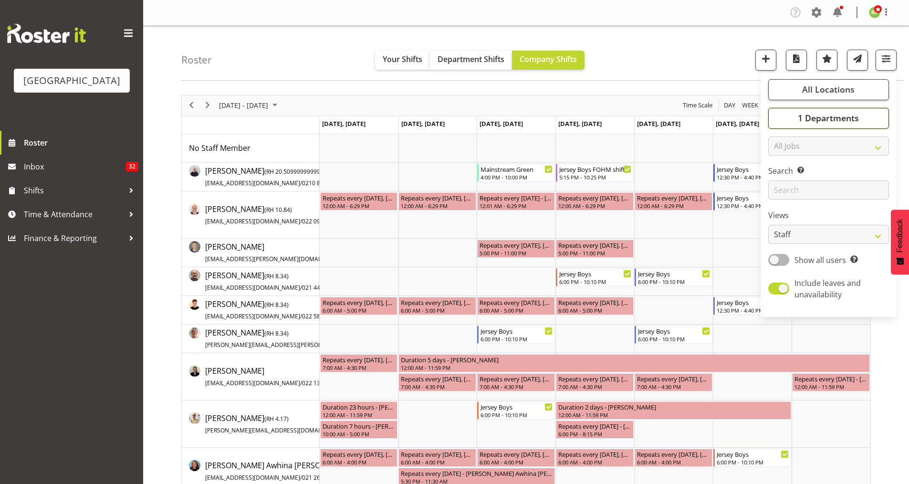
click at [817, 124] on button "1 Departments" at bounding box center [828, 118] width 121 height 21
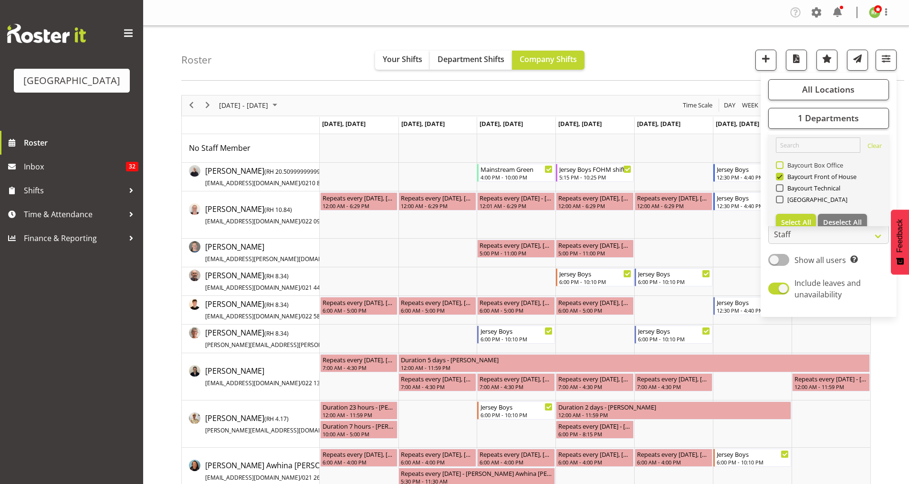
click at [780, 168] on span at bounding box center [780, 165] width 8 height 8
click at [780, 168] on input "Baycourt Box Office" at bounding box center [779, 165] width 6 height 6
checkbox input "true"
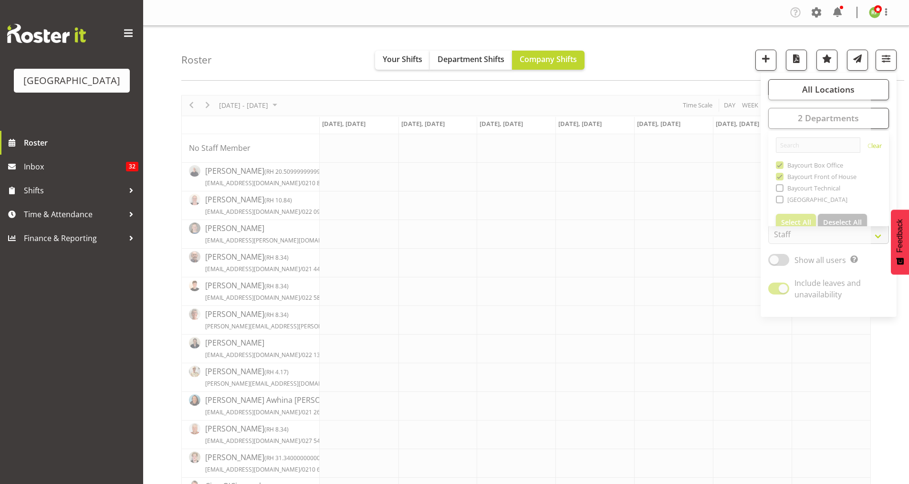
click at [713, 60] on div "Roster Your Shifts Department Shifts Company Shifts All Locations [GEOGRAPHIC_D…" at bounding box center [542, 53] width 723 height 55
click at [714, 60] on div "Roster Your Shifts Department Shifts Company Shifts All Locations [GEOGRAPHIC_D…" at bounding box center [542, 53] width 723 height 55
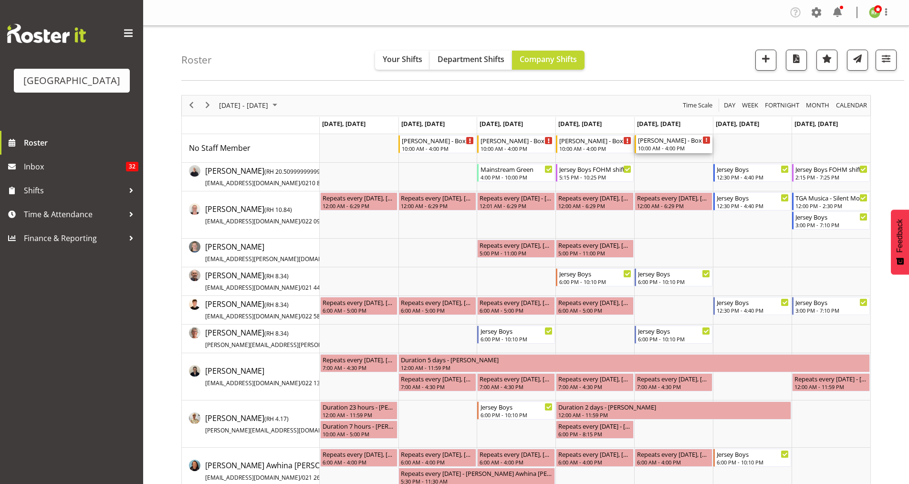
click at [691, 140] on div "[PERSON_NAME] - Box Office (Daytime Shifts)" at bounding box center [674, 140] width 73 height 10
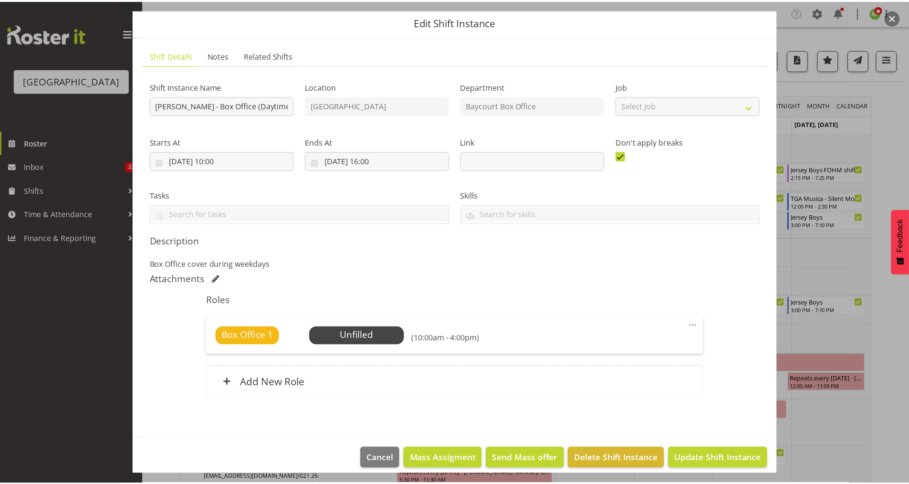
scroll to position [40, 0]
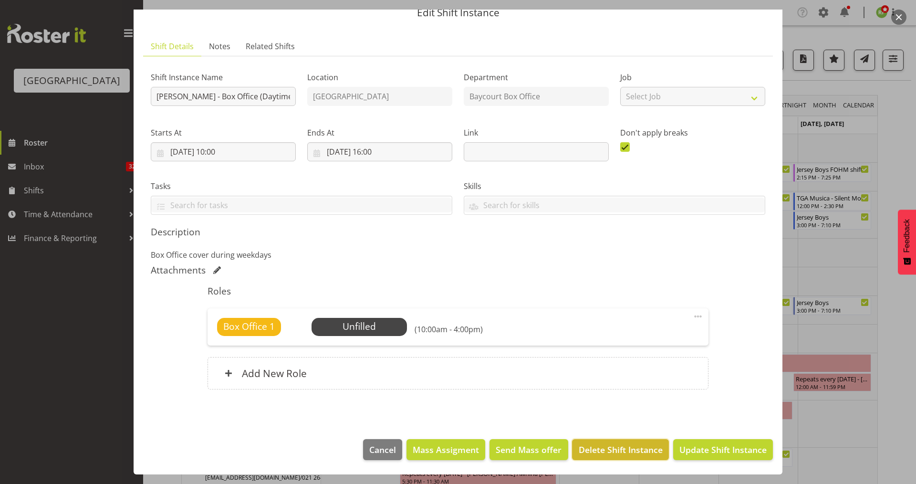
click at [599, 454] on span "Delete Shift Instance" at bounding box center [621, 449] width 84 height 12
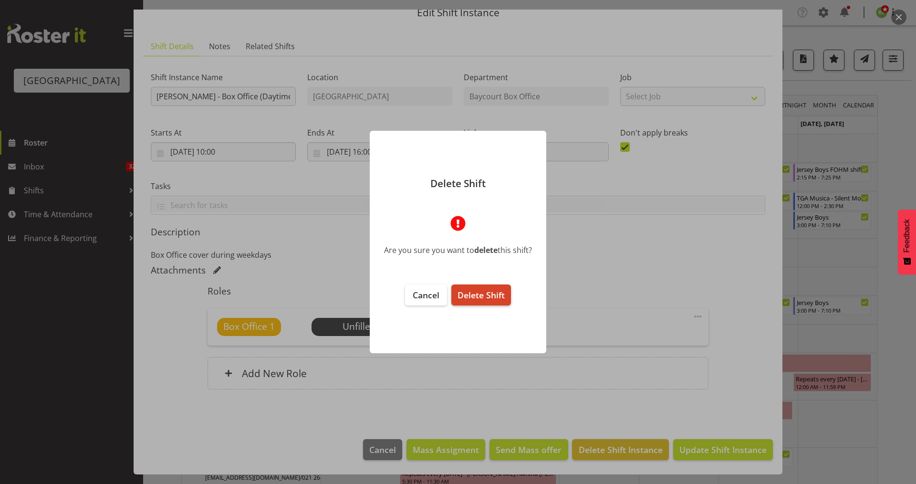
click at [486, 292] on span "Delete Shift" at bounding box center [481, 294] width 47 height 11
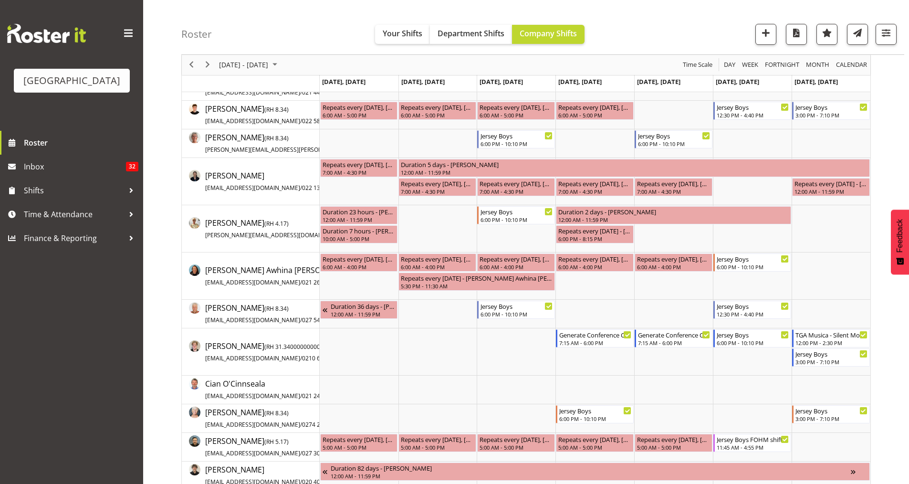
scroll to position [0, 0]
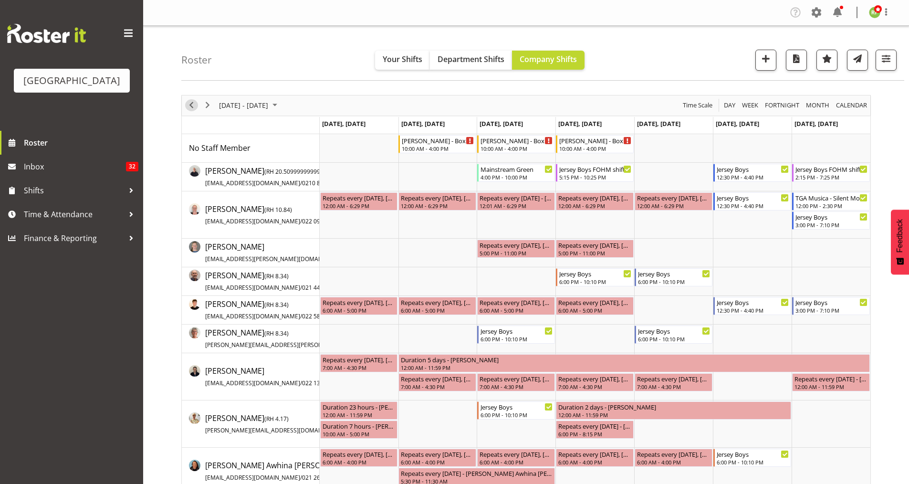
click at [189, 104] on span "Previous" at bounding box center [191, 105] width 11 height 12
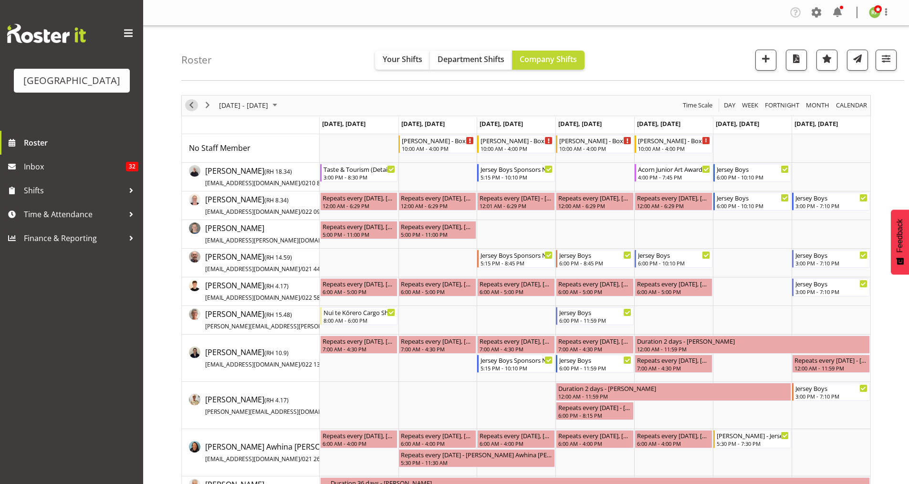
click at [191, 107] on span "Previous" at bounding box center [191, 105] width 11 height 12
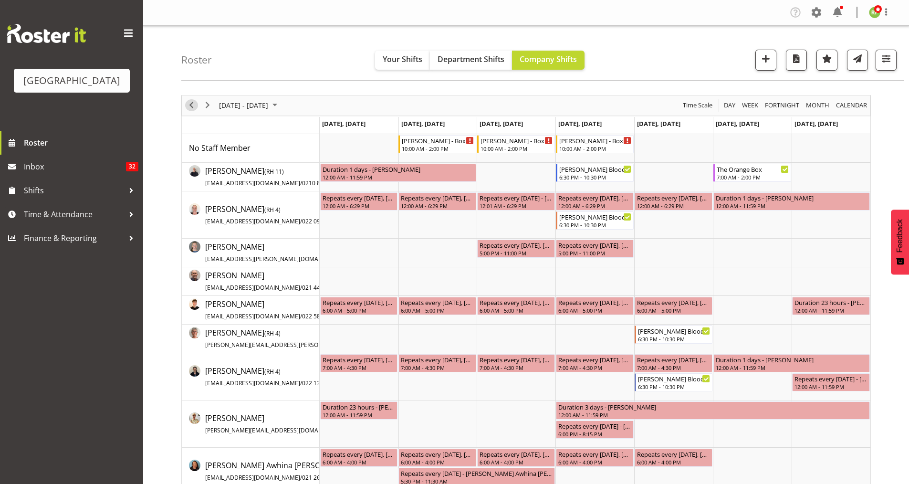
click at [189, 105] on span "Previous" at bounding box center [191, 105] width 11 height 12
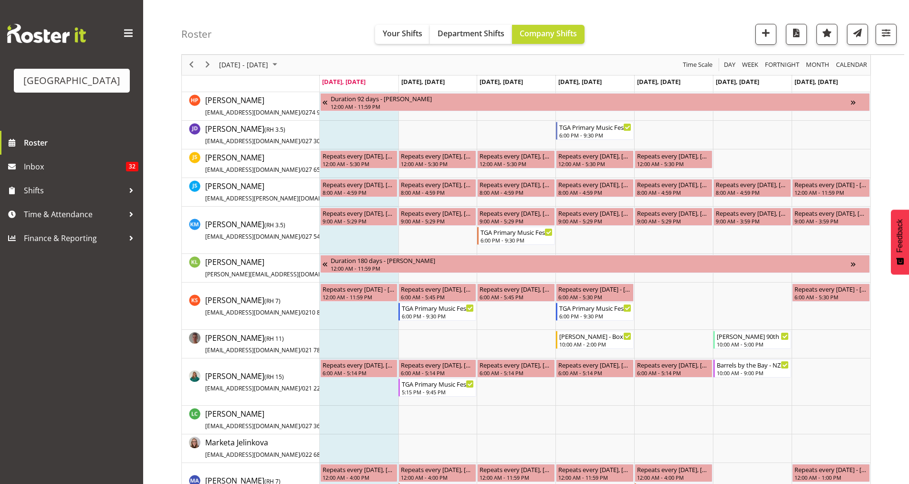
scroll to position [1082, 0]
